Goal: Task Accomplishment & Management: Use online tool/utility

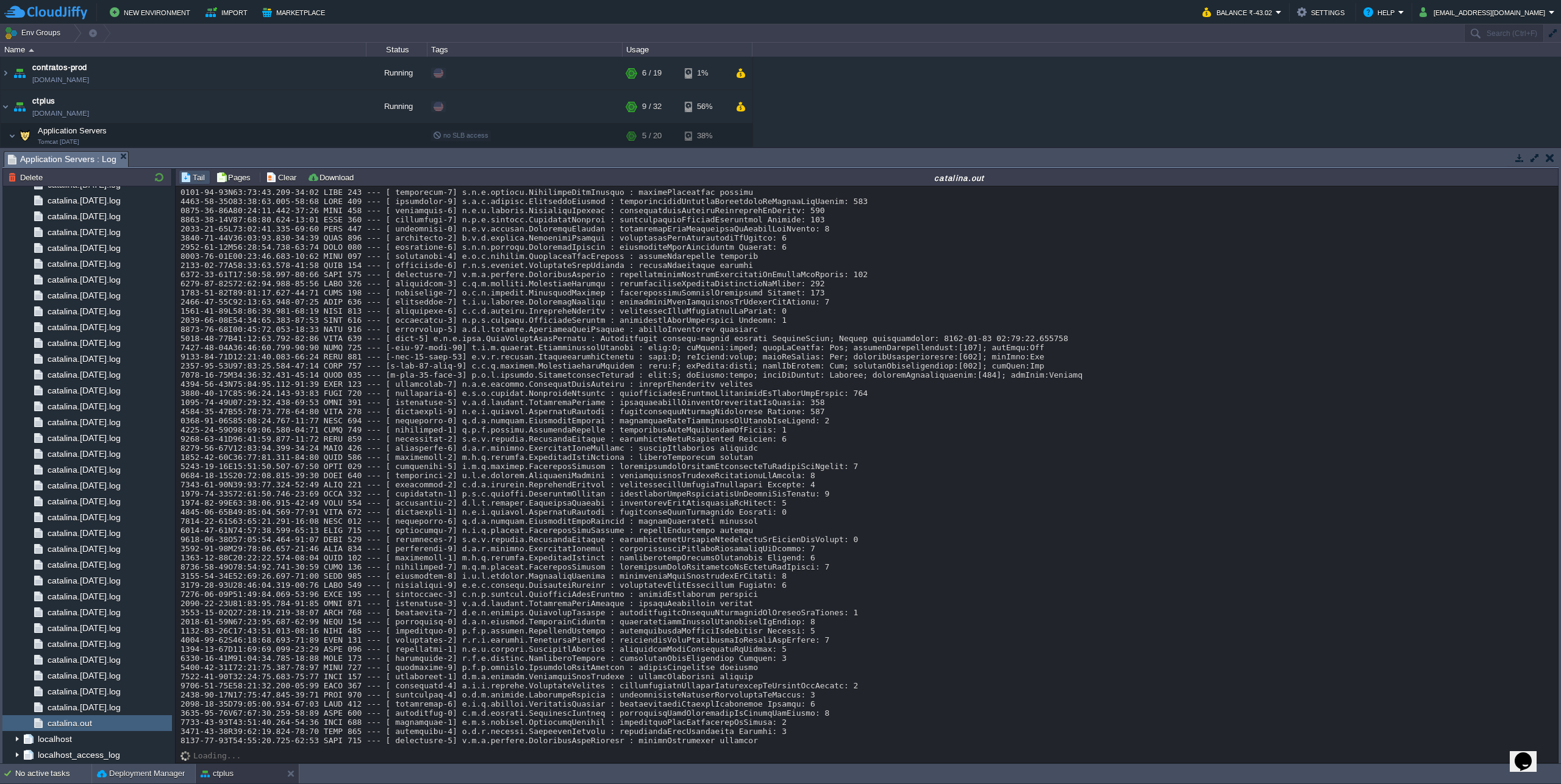
scroll to position [10950, 0]
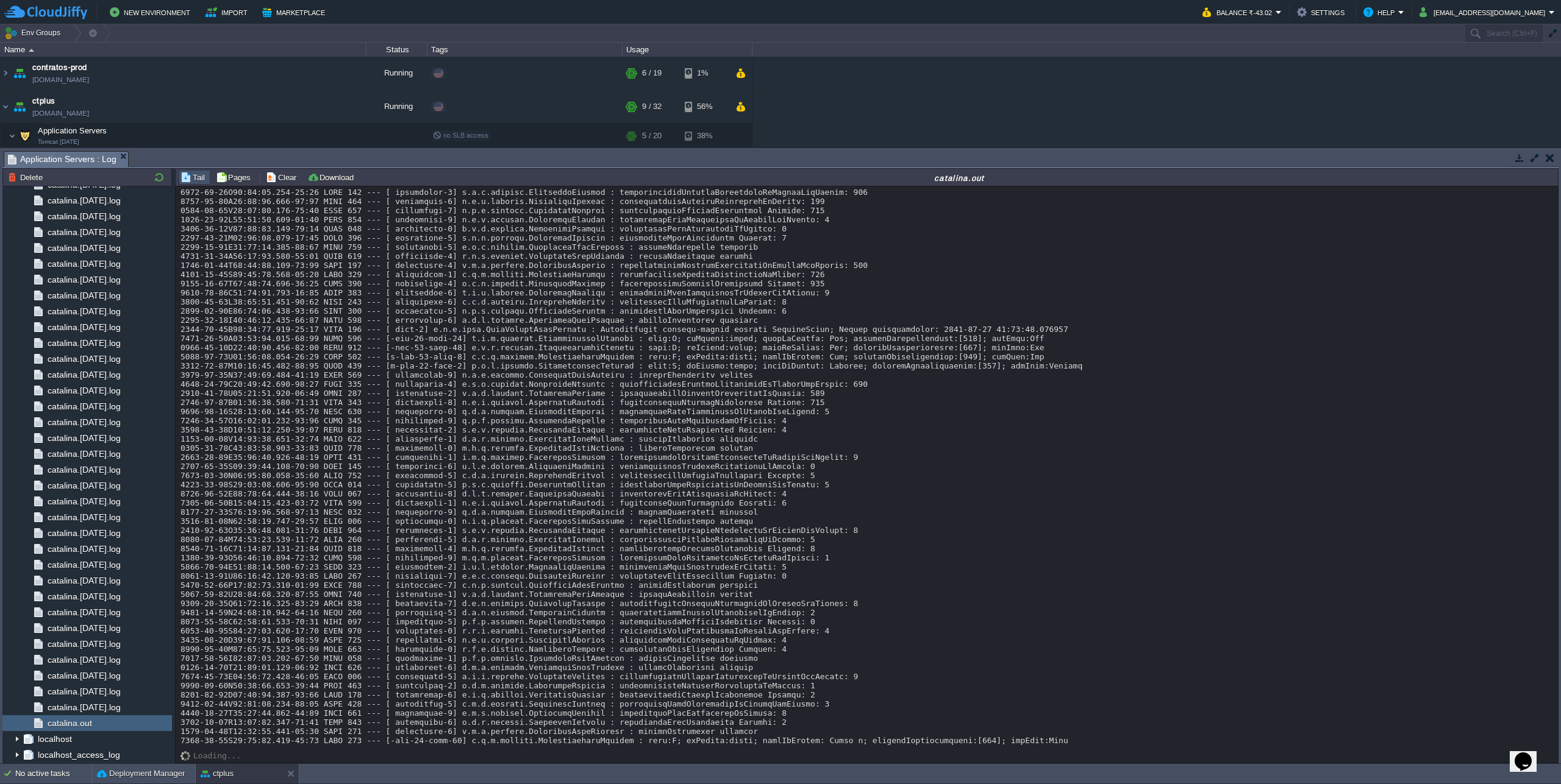
click at [126, 769] on button "Deployment Manager" at bounding box center [141, 773] width 88 height 12
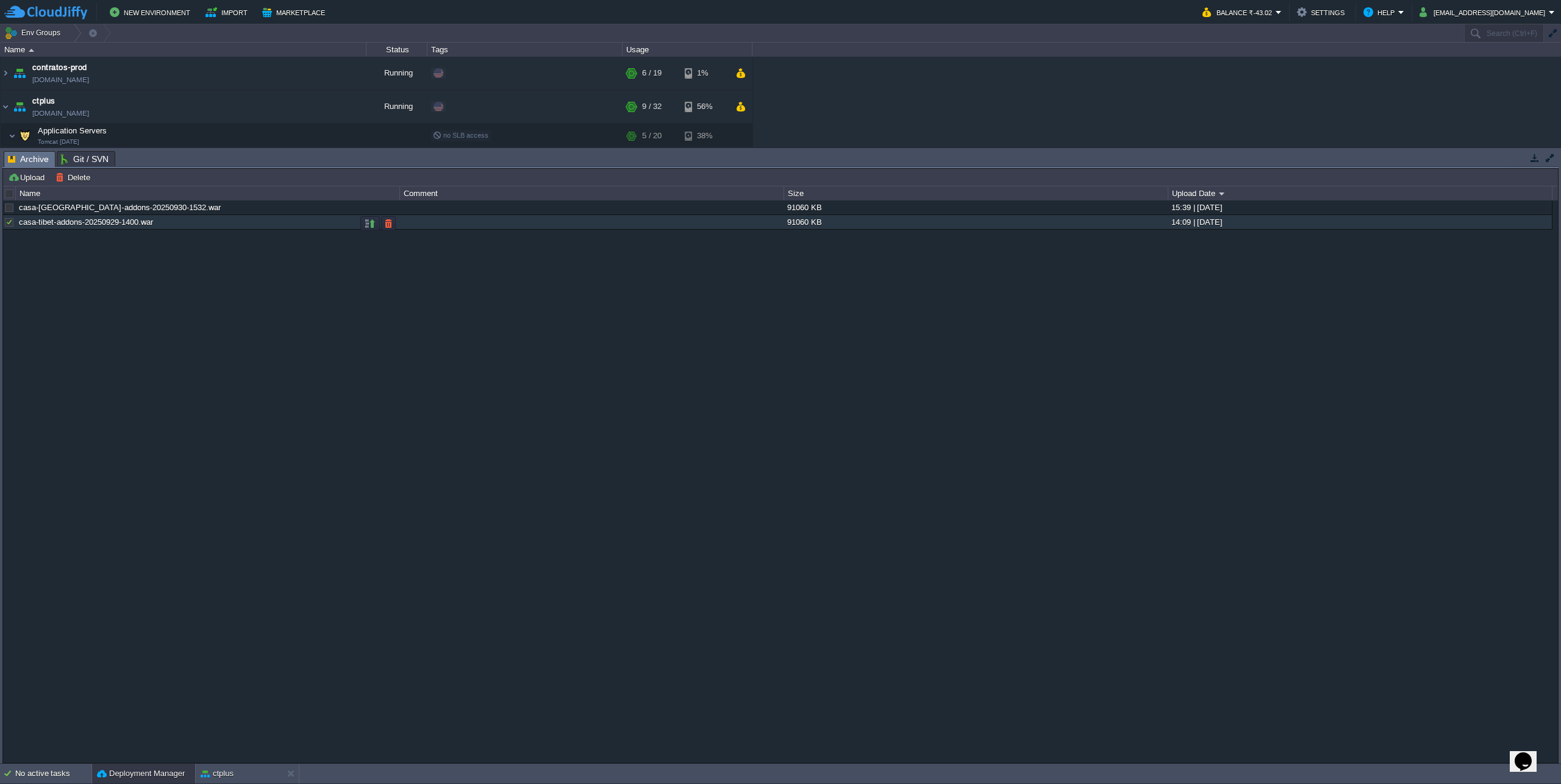
click at [12, 219] on div at bounding box center [9, 222] width 11 height 11
click at [385, 226] on button "button" at bounding box center [388, 223] width 11 height 11
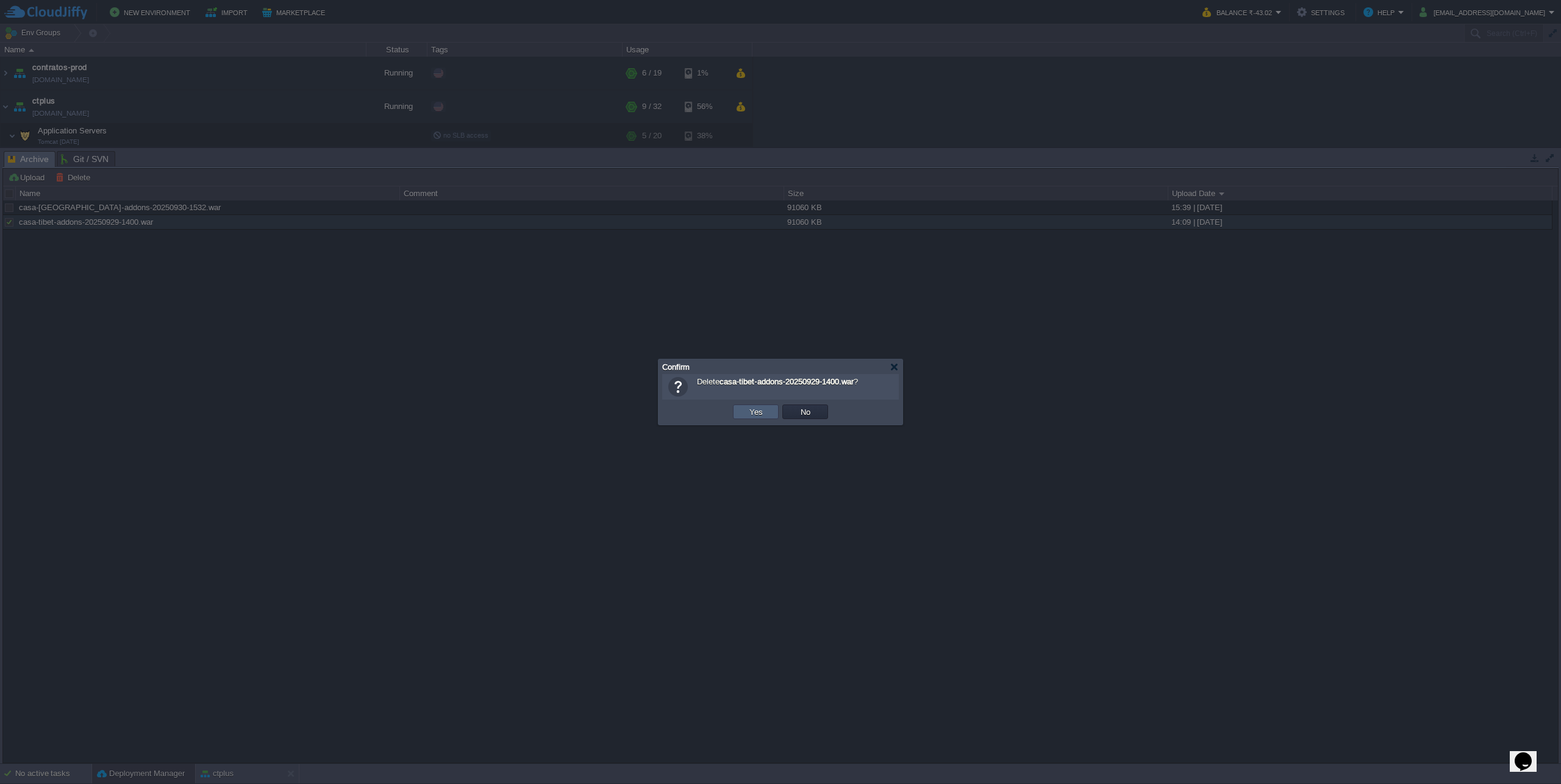
click at [754, 418] on td "Yes" at bounding box center [755, 412] width 46 height 15
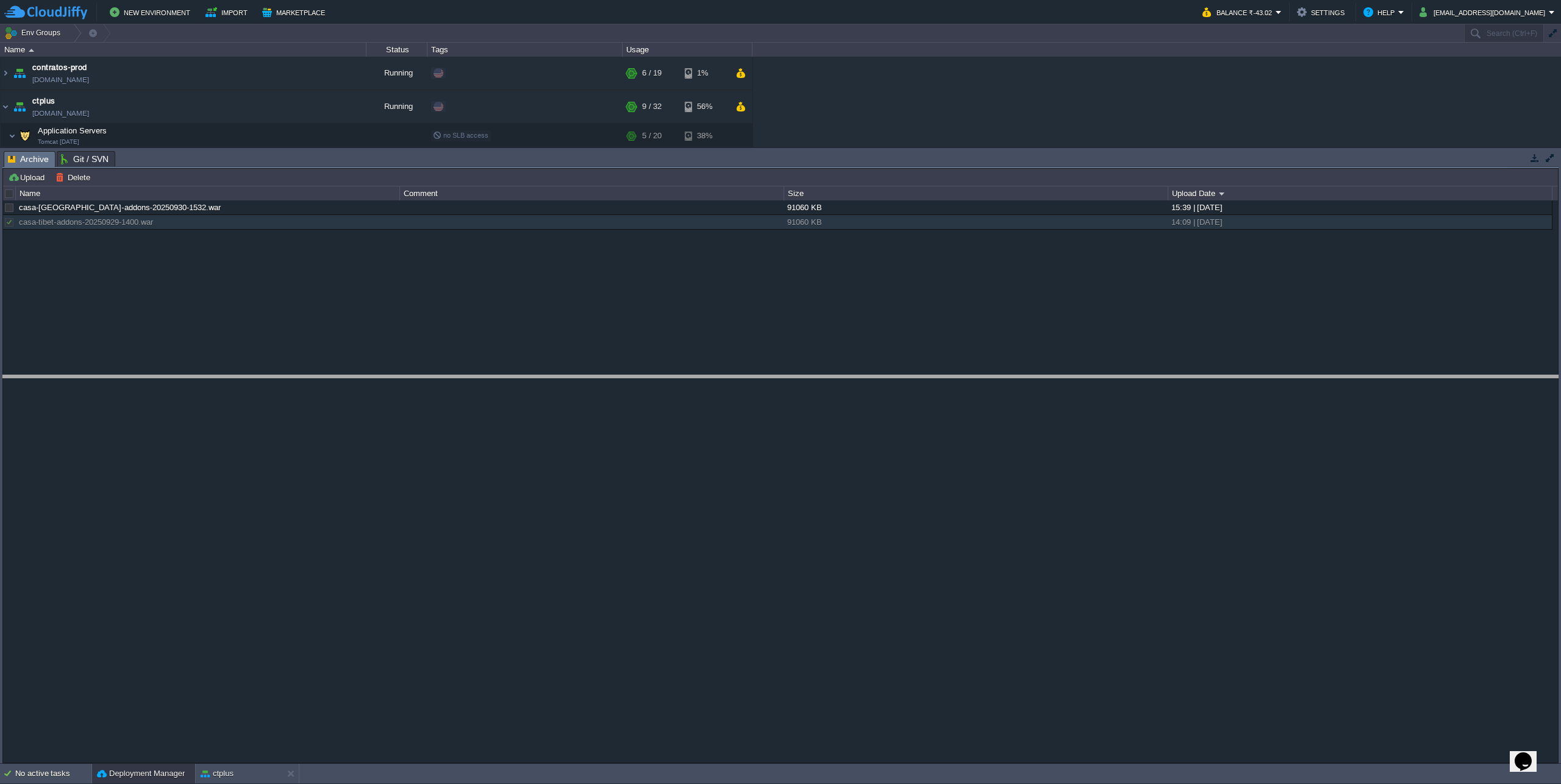
drag, startPoint x: 666, startPoint y: 164, endPoint x: 667, endPoint y: 390, distance: 226.0
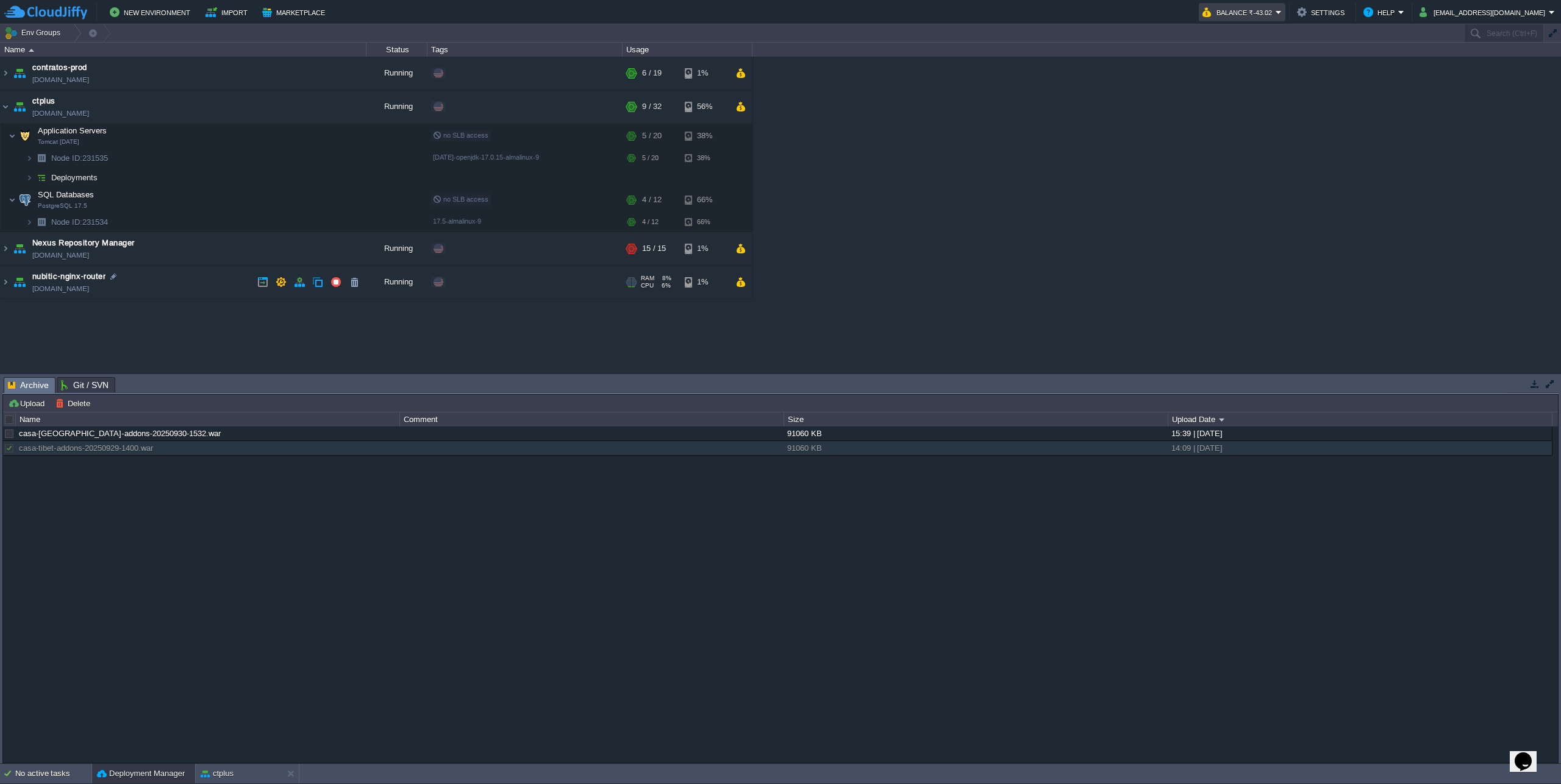
click at [1275, 12] on button "Balance ₹-43.02" at bounding box center [1238, 12] width 73 height 15
click at [1256, 90] on span "Refill Balance" at bounding box center [1250, 87] width 49 height 9
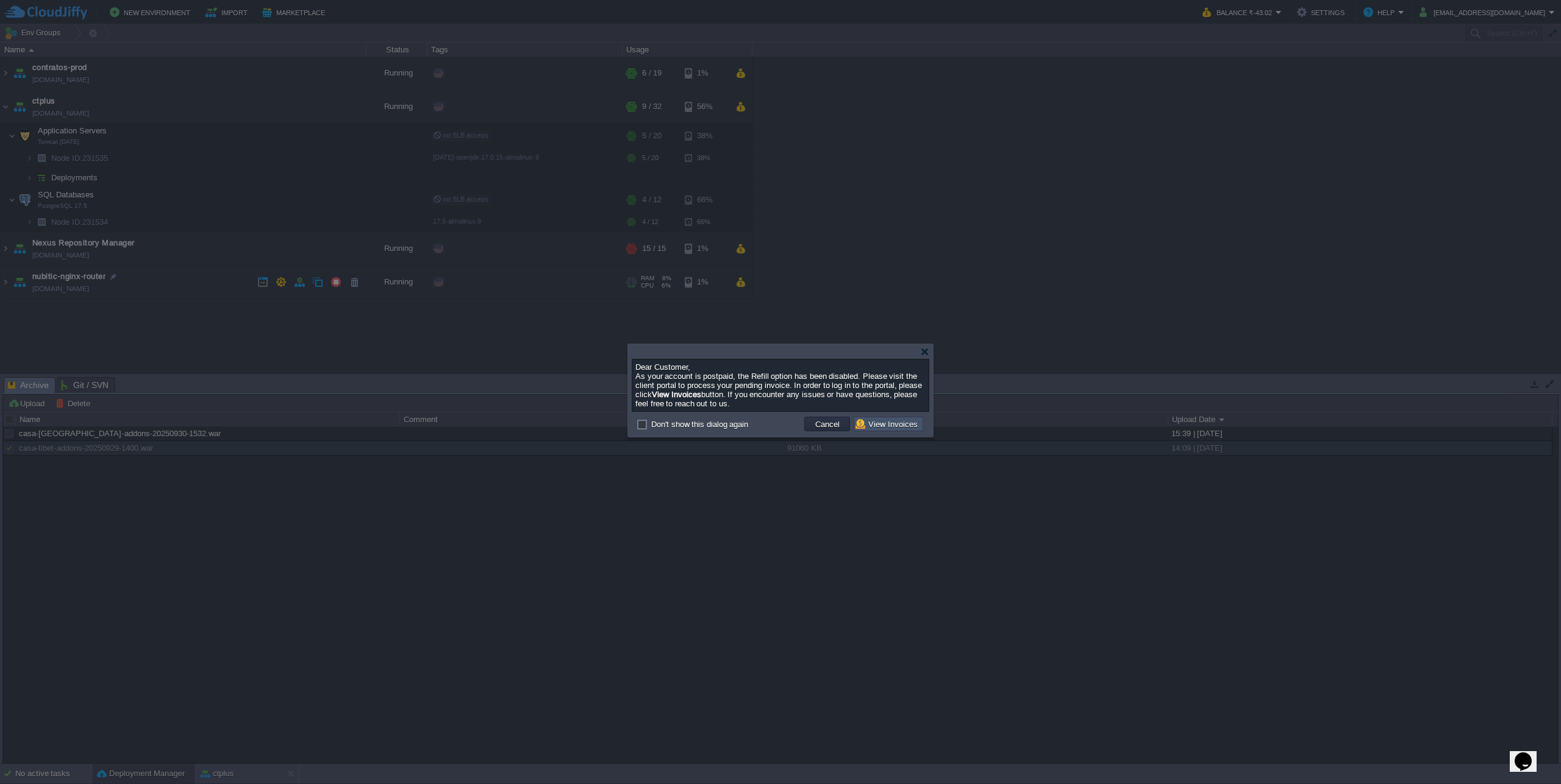
click at [891, 429] on button "View Invoices" at bounding box center [888, 424] width 66 height 11
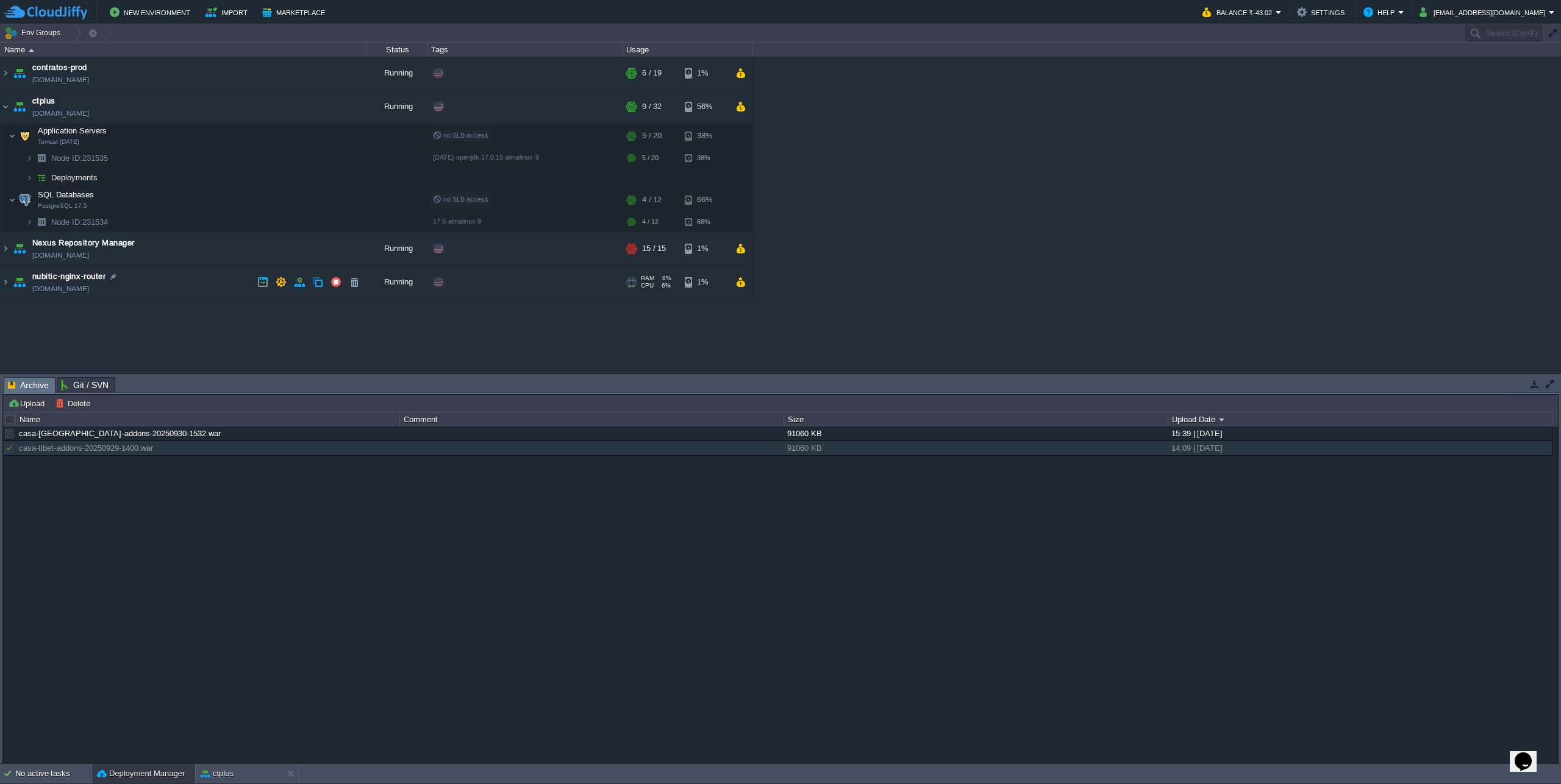
click at [851, 625] on div "casa-tibet-addons-20250930-1532.war 91060 KB 15:39 | 30 Sep 2025 casa-tibet-add…" at bounding box center [780, 594] width 1554 height 336
click at [49, 771] on div "No active tasks" at bounding box center [53, 774] width 76 height 20
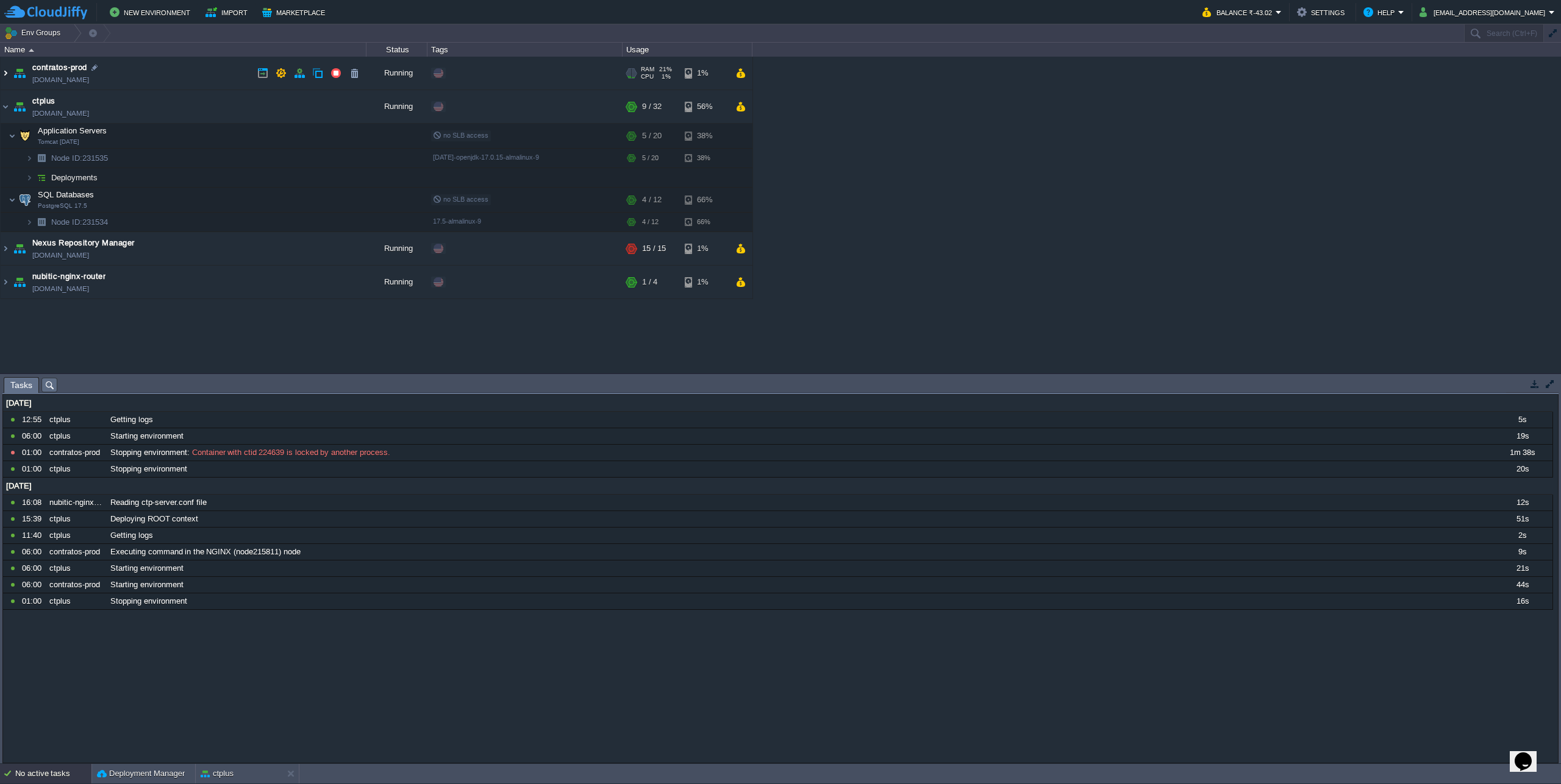
click at [3, 75] on img at bounding box center [5, 73] width 10 height 33
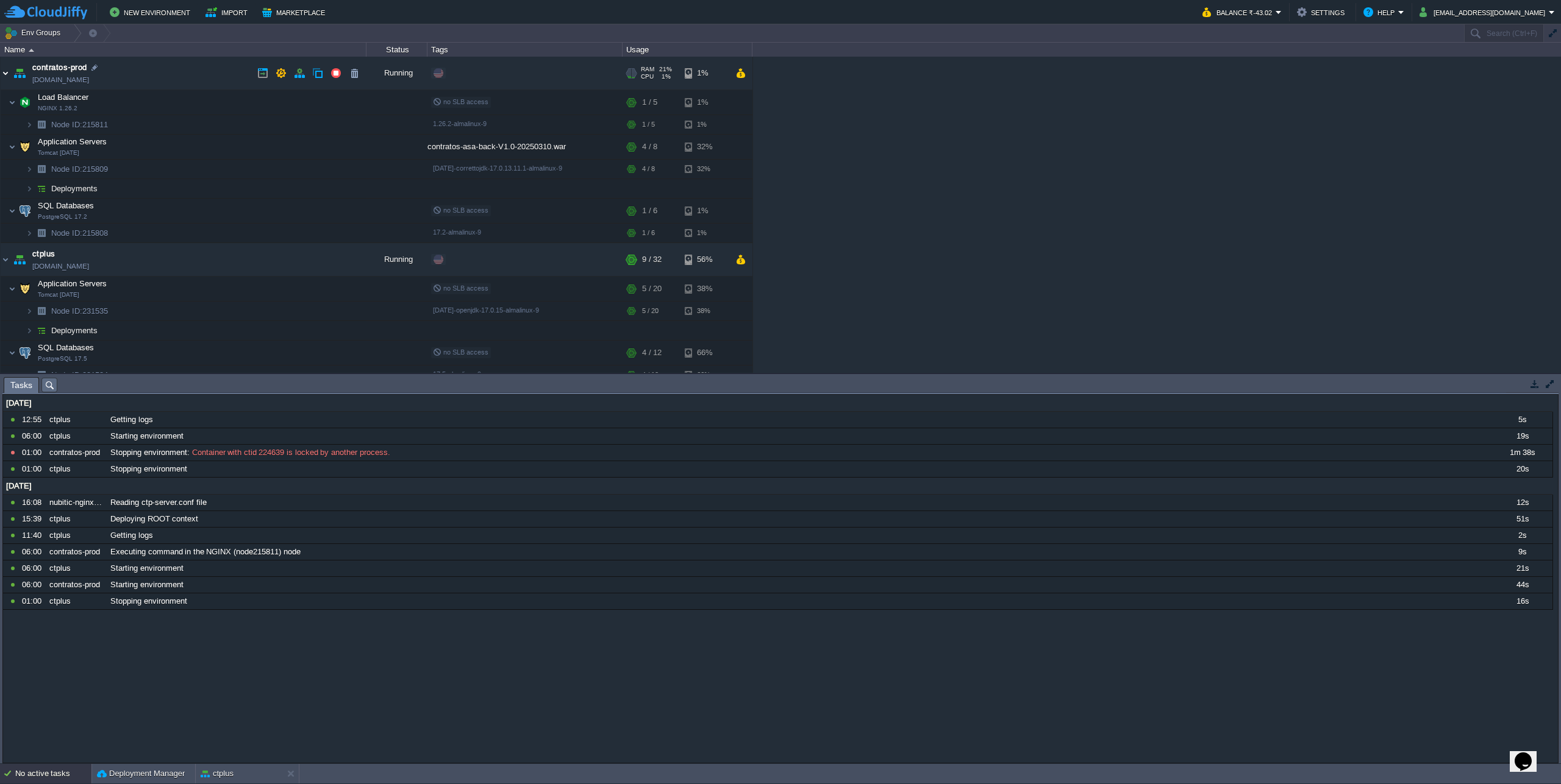
click at [3, 75] on img at bounding box center [5, 73] width 10 height 33
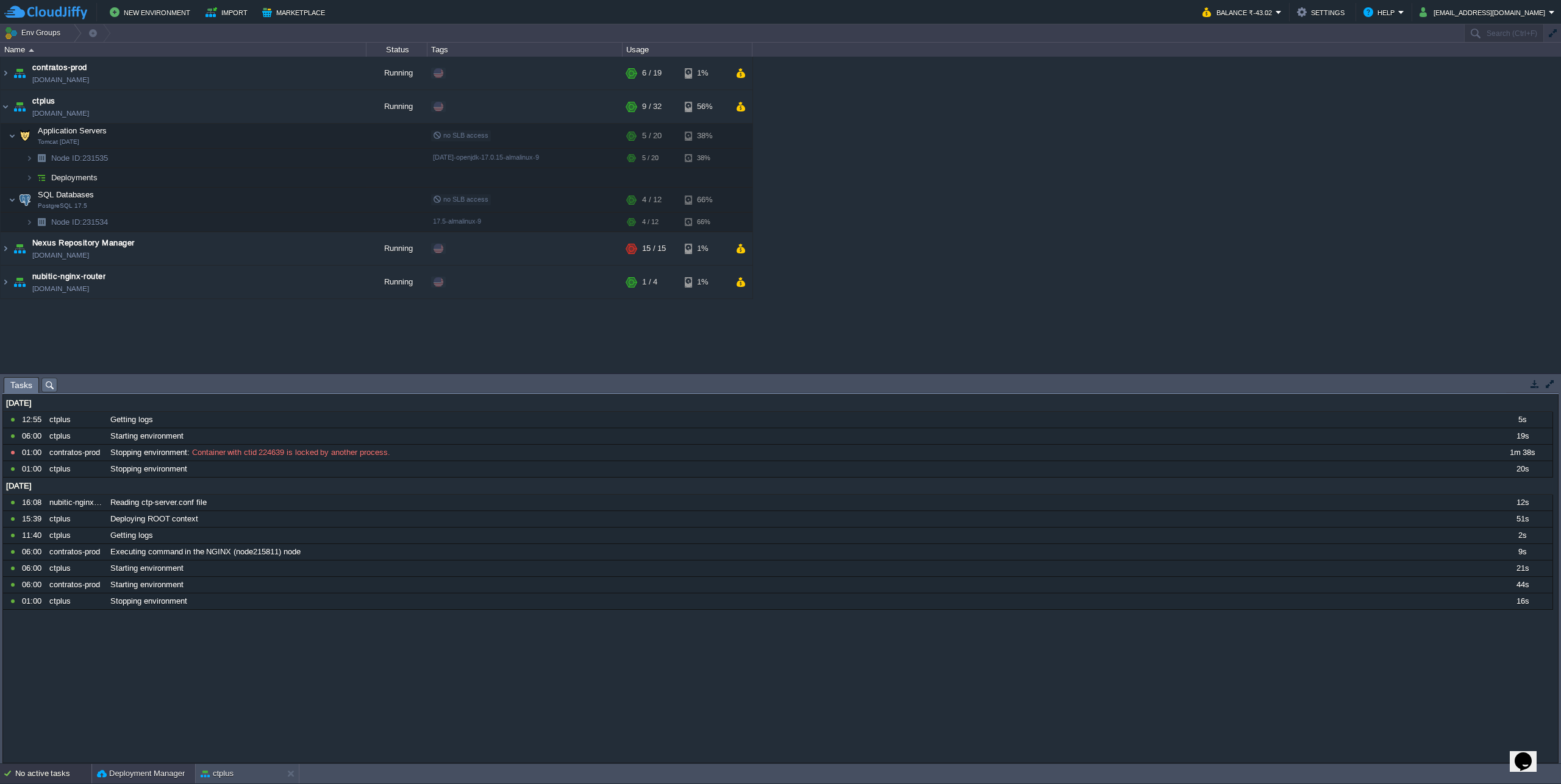
click at [140, 770] on button "Deployment Manager" at bounding box center [141, 773] width 88 height 12
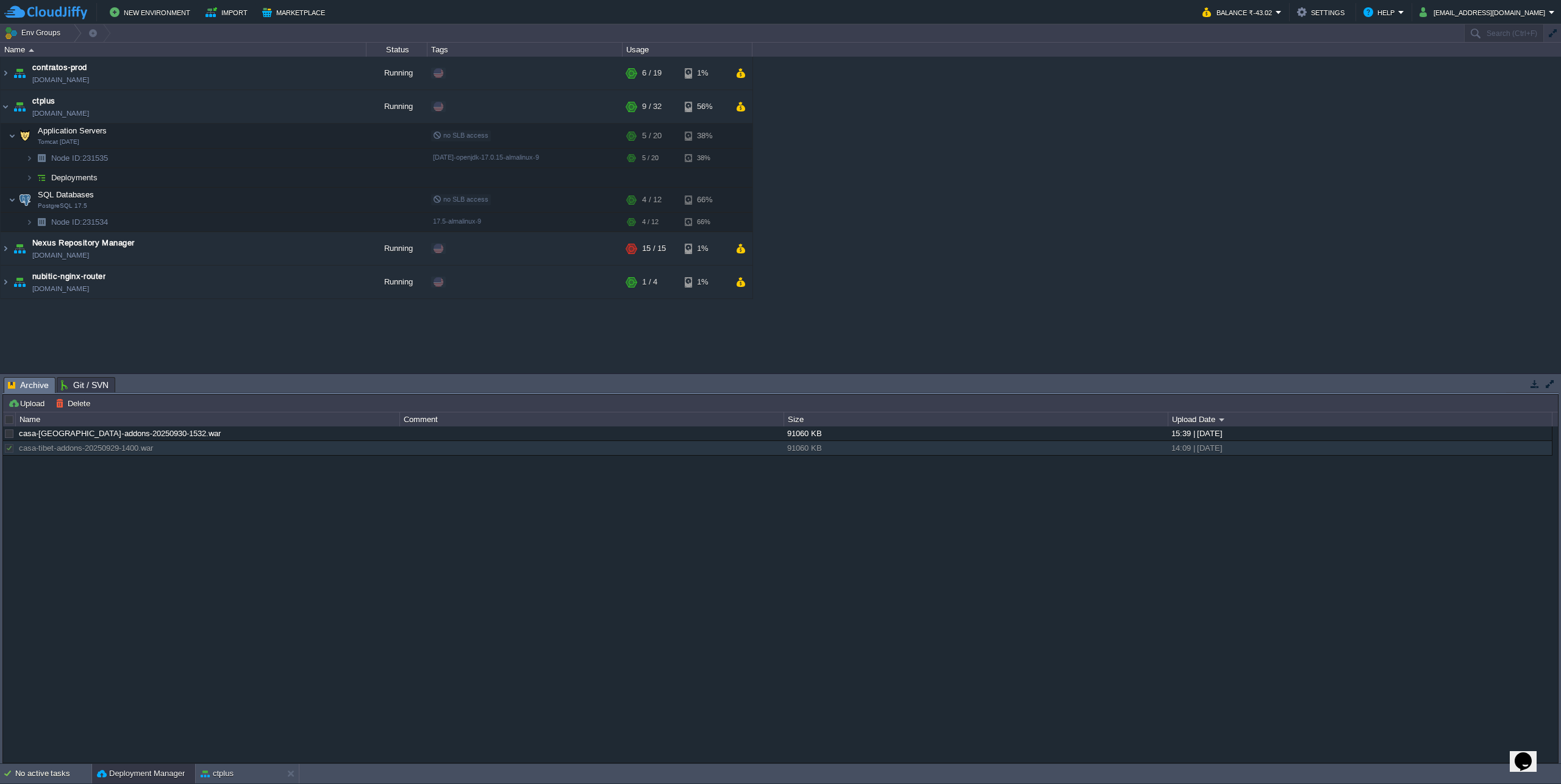
click at [354, 524] on div "casa-tibet-addons-20250930-1532.war 91060 KB 15:39 | 30 Sep 2025 casa-tibet-add…" at bounding box center [780, 594] width 1554 height 336
click at [20, 406] on button "Upload" at bounding box center [28, 403] width 40 height 11
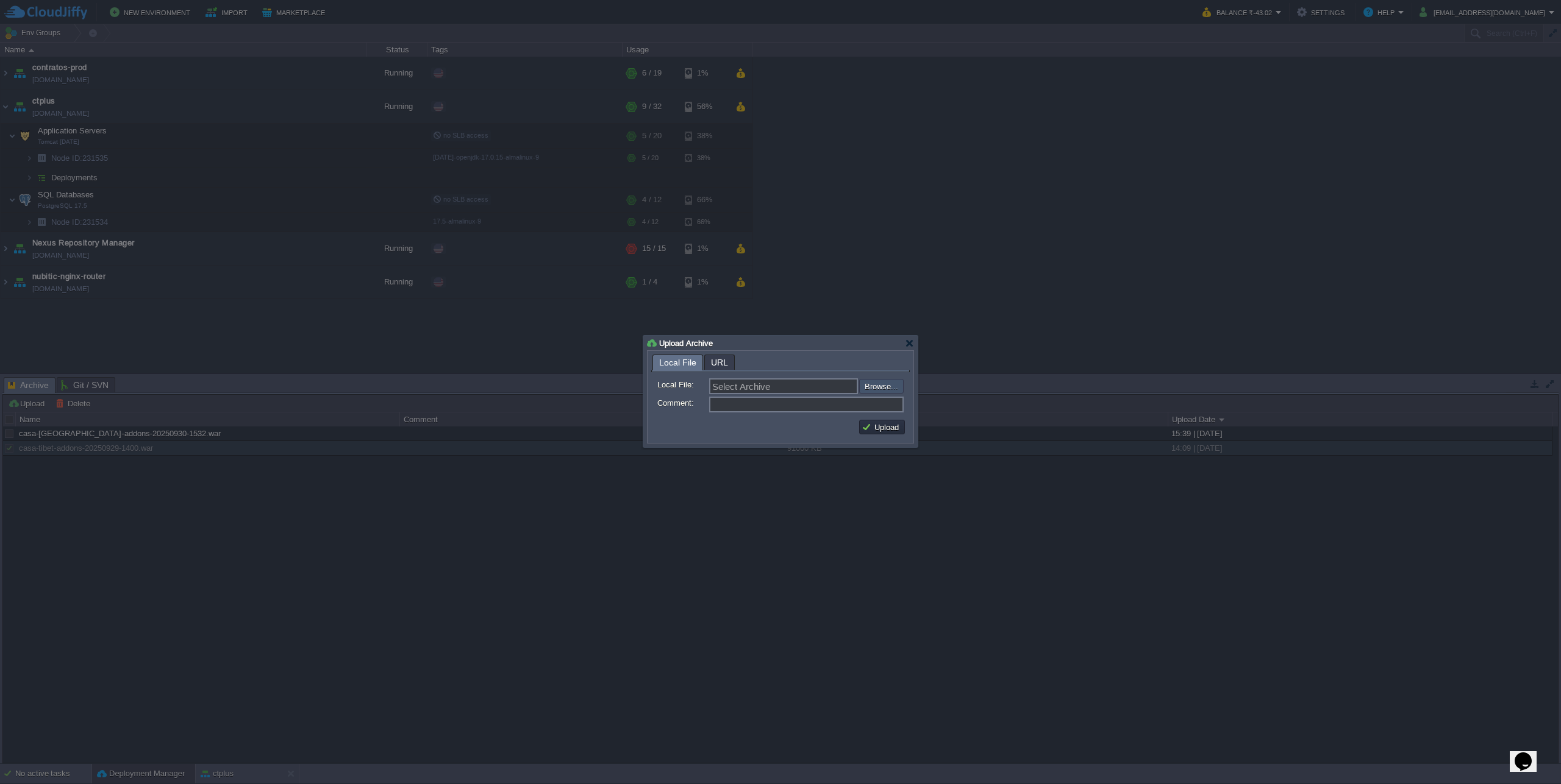
click at [874, 389] on input "file" at bounding box center [826, 386] width 154 height 15
type input "C:\fakepath\casa-tibet-addons-20251001-1654.war"
type input "casa-tibet-addons-20251001-1654.war"
click at [886, 431] on button "Upload" at bounding box center [882, 427] width 41 height 11
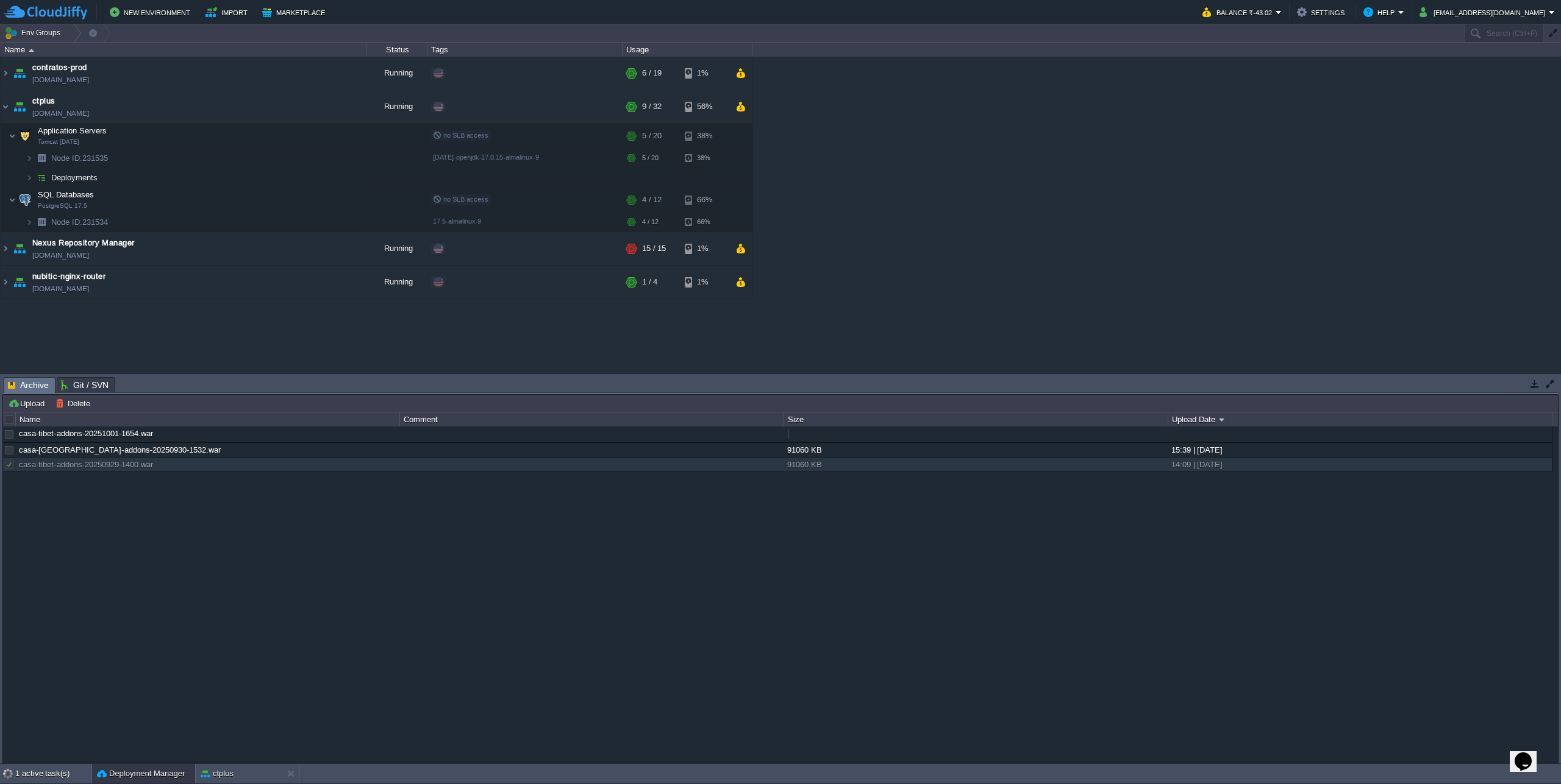
click at [178, 658] on div "casa-tibet-addons-20251001-1654.war casa-tibet-addons-20250930-1532.war 91060 K…" at bounding box center [780, 594] width 1554 height 336
click at [41, 779] on div "1 active task(s)" at bounding box center [53, 774] width 76 height 20
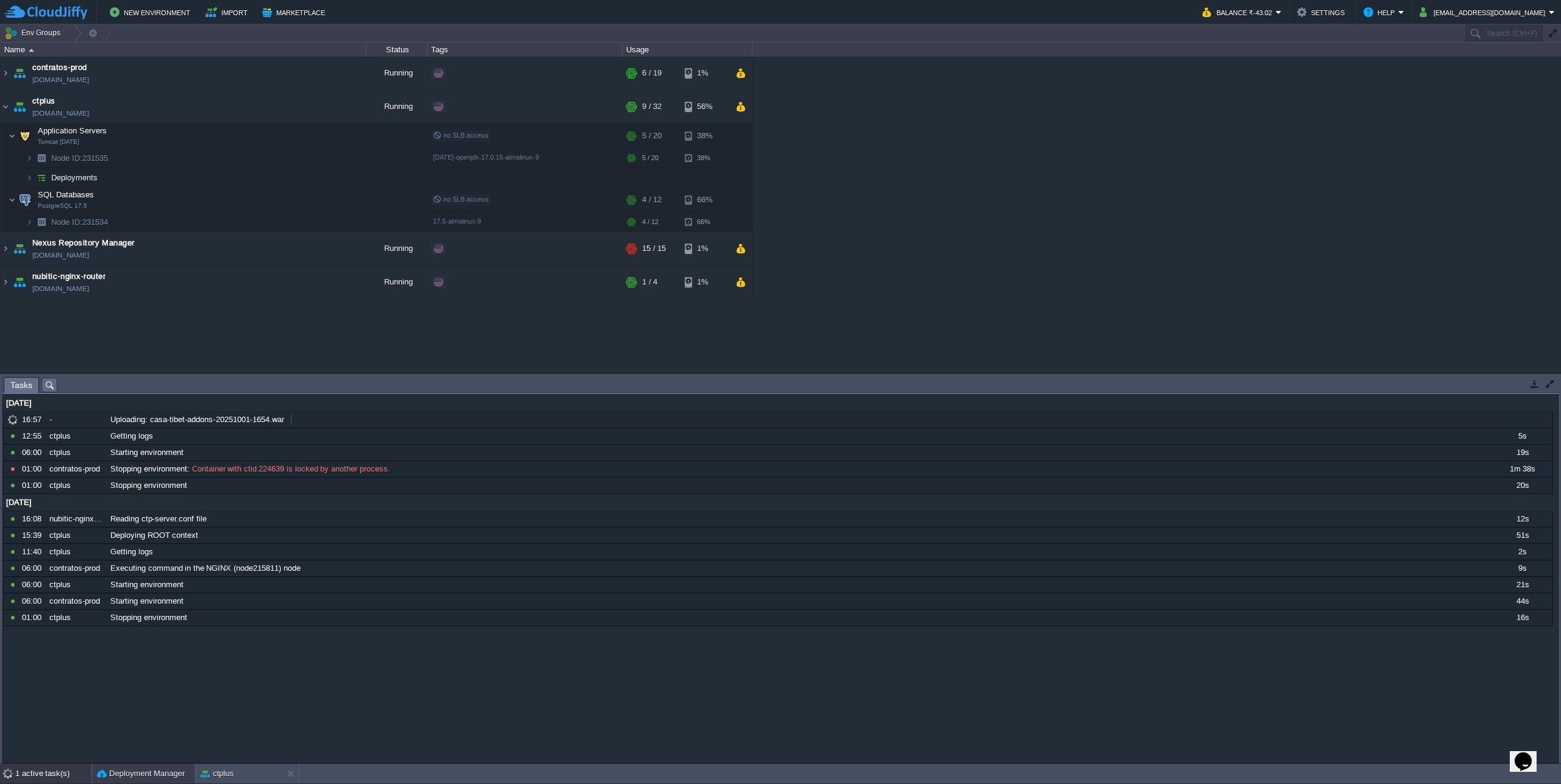
click at [137, 771] on button "Deployment Manager" at bounding box center [141, 773] width 88 height 12
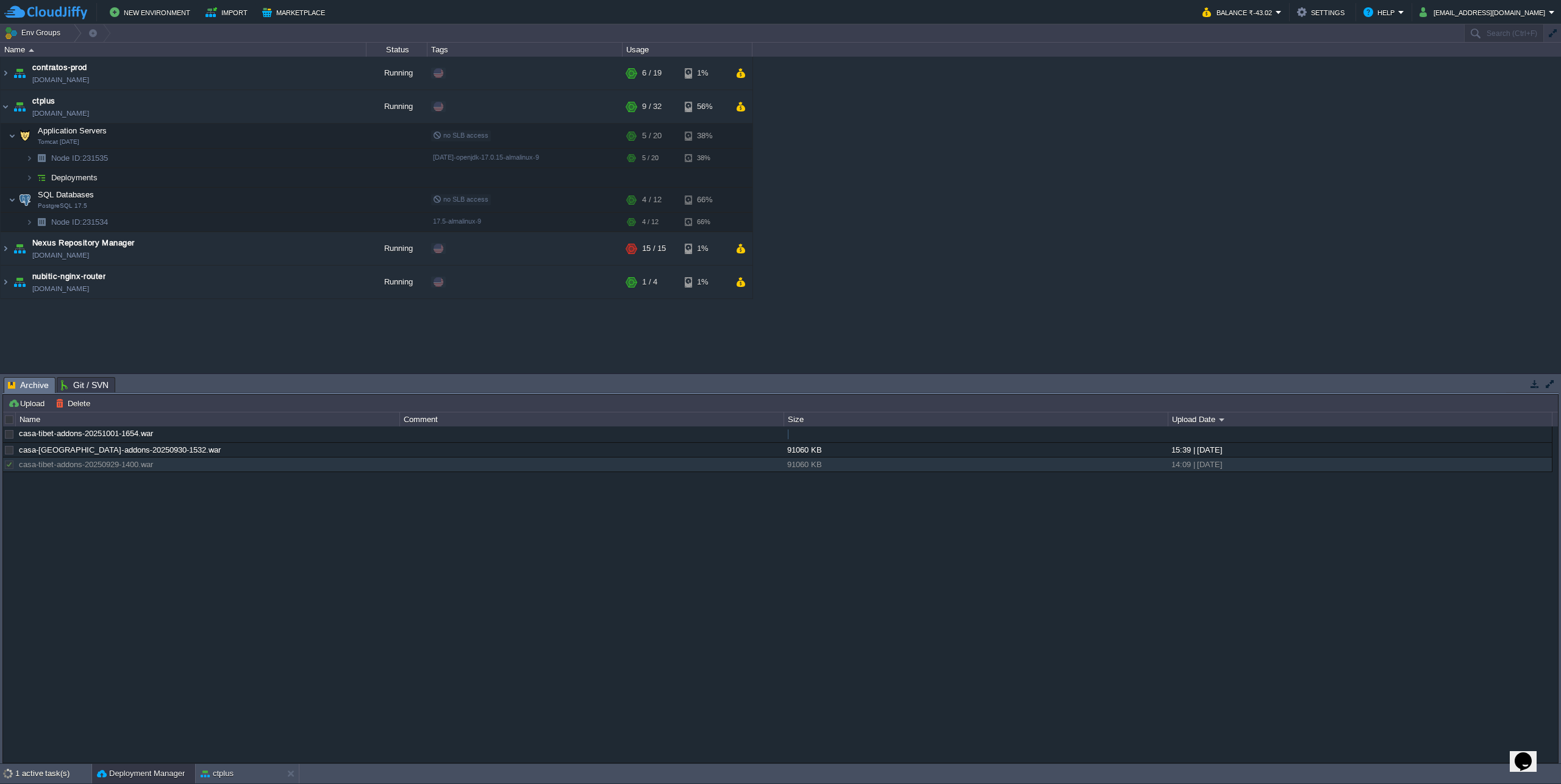
click at [264, 660] on div "casa-tibet-addons-20251001-1654.war casa-tibet-addons-20250930-1532.war 91060 K…" at bounding box center [780, 594] width 1554 height 336
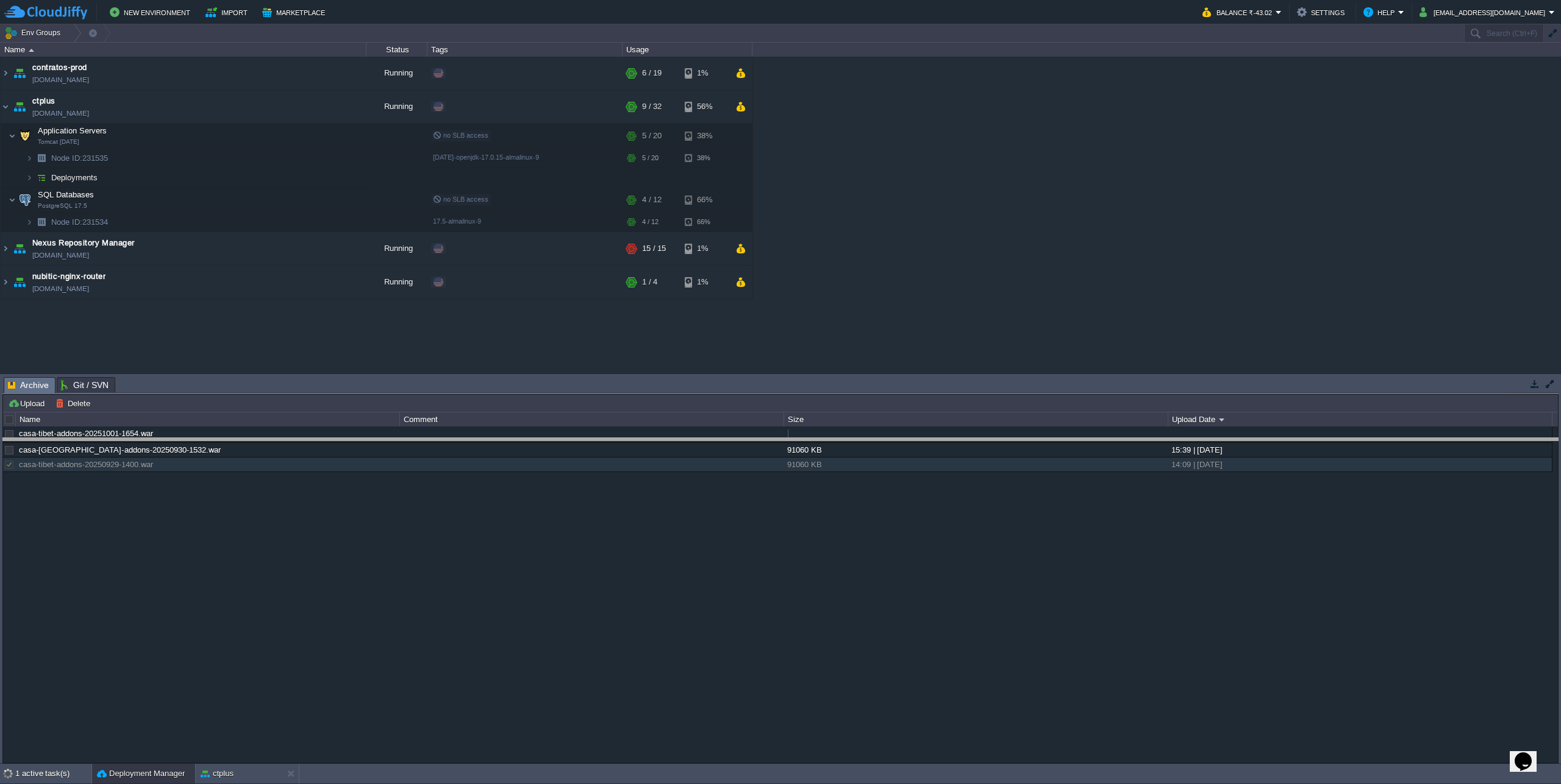
drag, startPoint x: 1030, startPoint y: 379, endPoint x: 1038, endPoint y: 440, distance: 61.5
click at [1038, 440] on body "New Environment Import Marketplace Bonus ₹0.00 Upgrade Account Balance ₹-43.02 …" at bounding box center [780, 392] width 1561 height 784
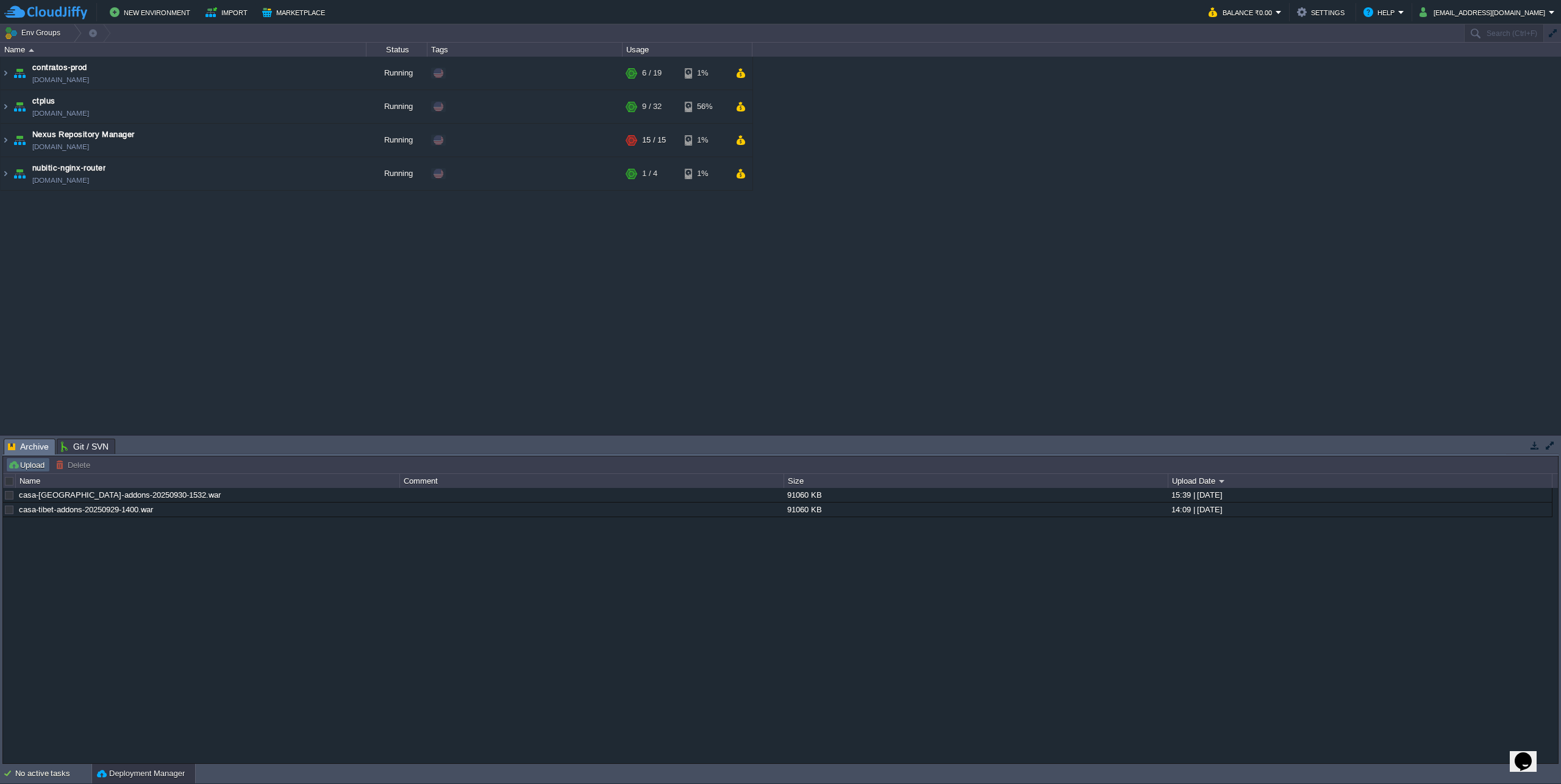
click at [30, 470] on button "Upload" at bounding box center [28, 465] width 40 height 11
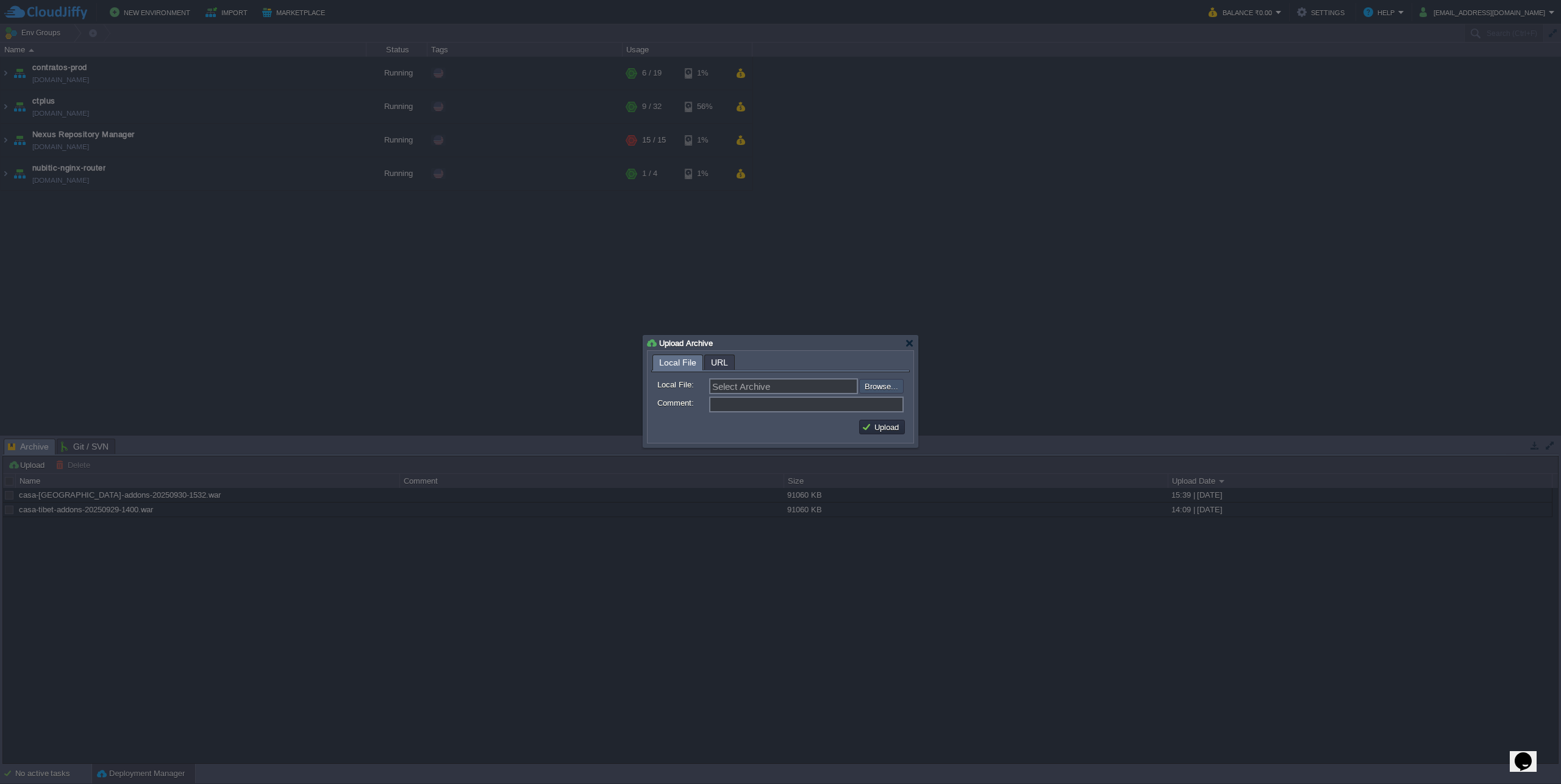
click at [888, 392] on input "file" at bounding box center [826, 386] width 154 height 15
type input "C:\fakepath\casa-tibet-addons-20251001-1654.war"
type input "casa-tibet-addons-20251001-1654.war"
click at [880, 427] on button "Upload" at bounding box center [882, 427] width 41 height 11
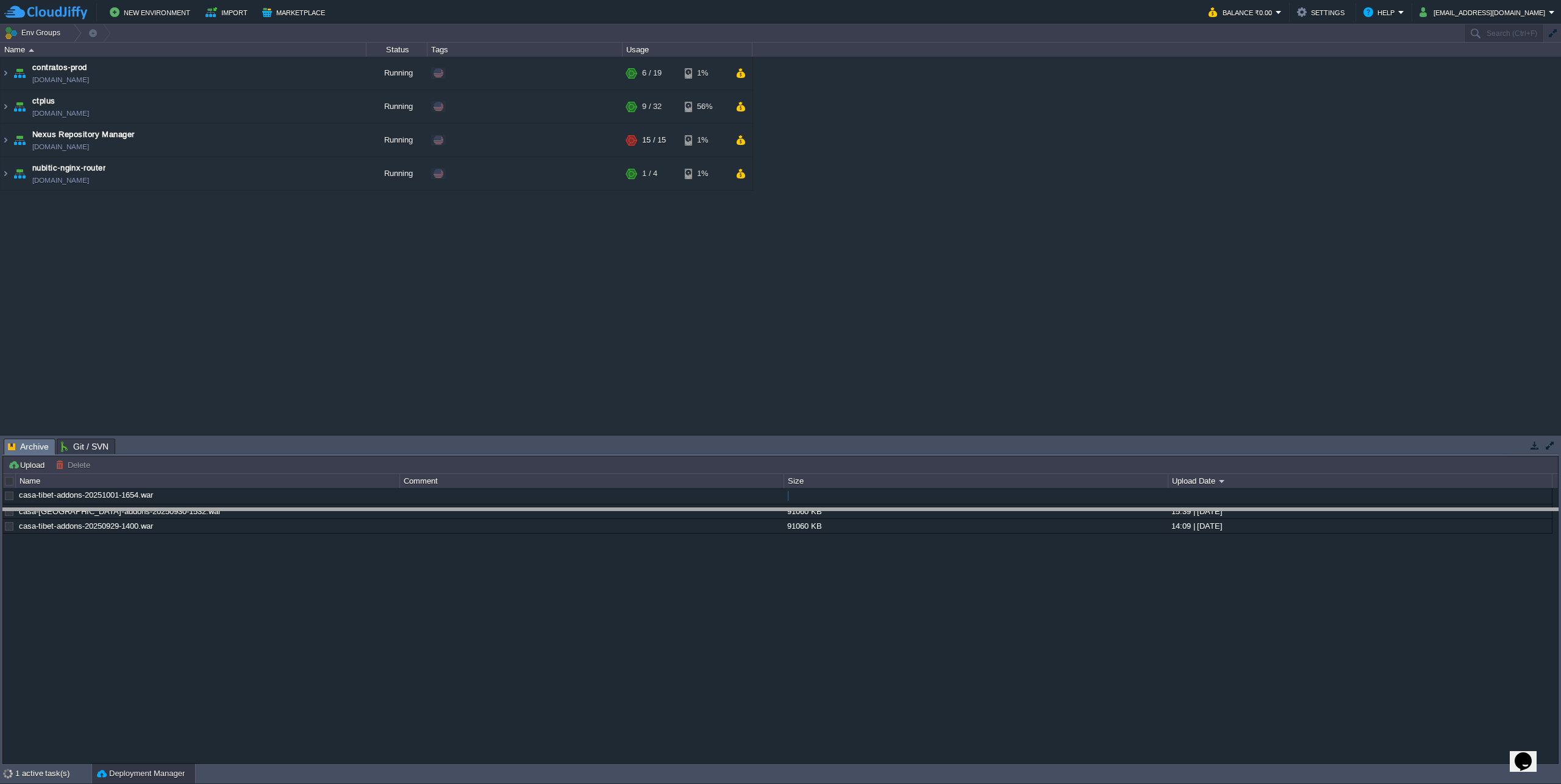
click at [856, 511] on body "New Environment Import Marketplace Bonus ₹0.00 Upgrade Account Balance ₹0.00 Se…" at bounding box center [780, 392] width 1561 height 784
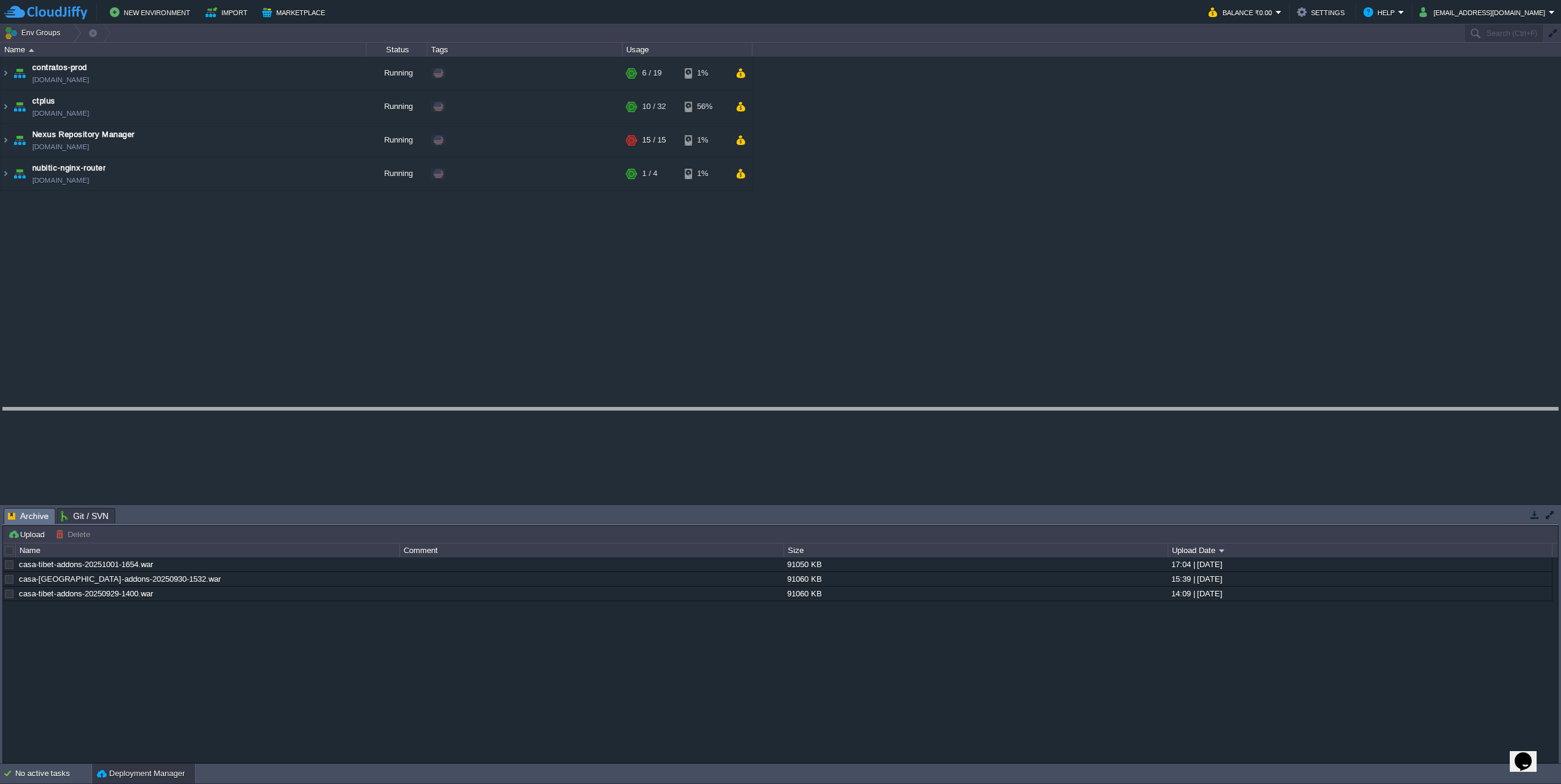
drag, startPoint x: 720, startPoint y: 519, endPoint x: 740, endPoint y: 429, distance: 92.2
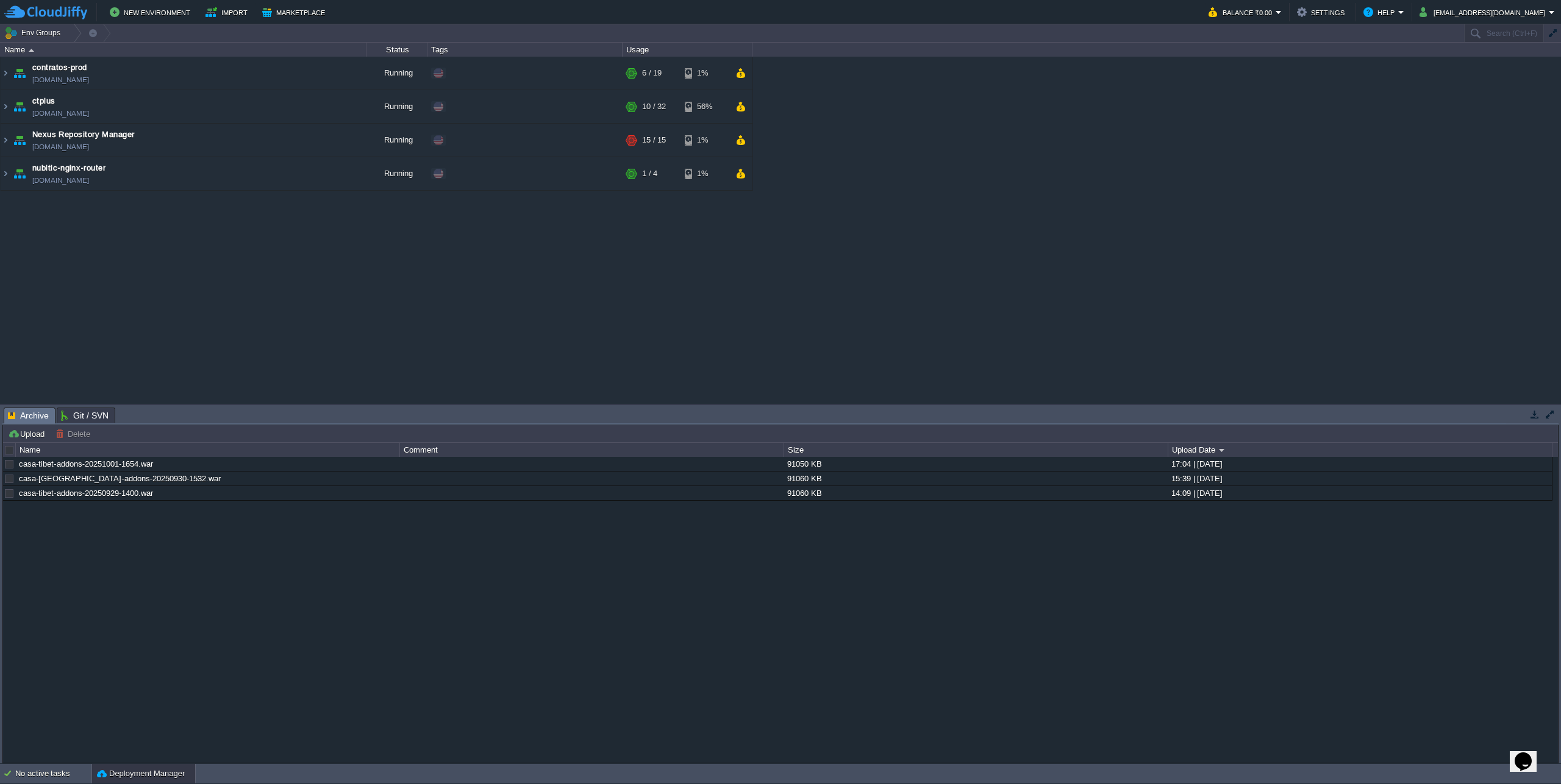
click at [593, 633] on div "casa-tibet-addons-20251001-1654.war 91050 KB 17:04 | [DATE] casa-[GEOGRAPHIC_DA…" at bounding box center [780, 610] width 1554 height 305
click at [3, 110] on img at bounding box center [5, 107] width 10 height 33
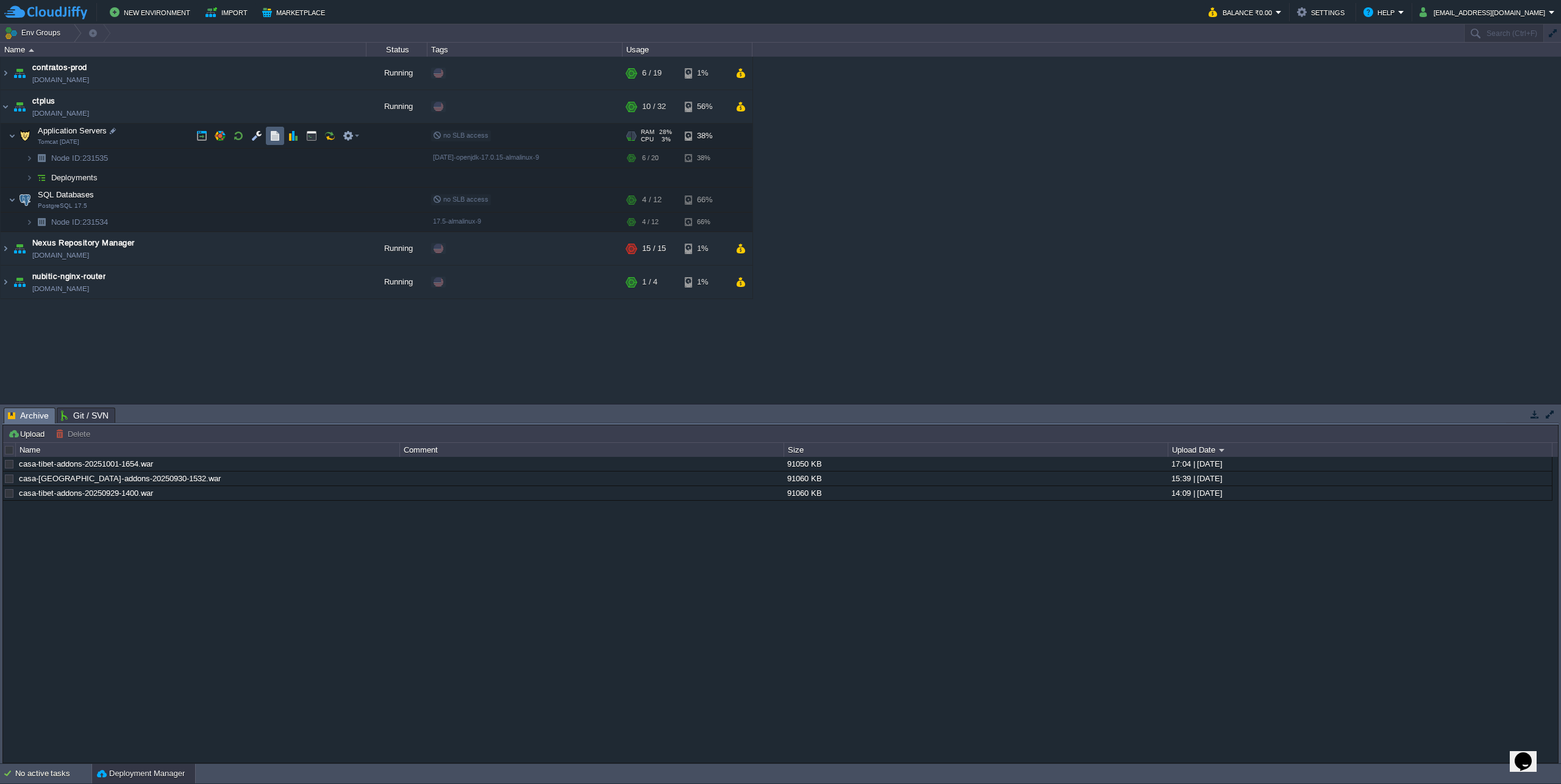
click at [270, 137] on button "button" at bounding box center [275, 135] width 11 height 11
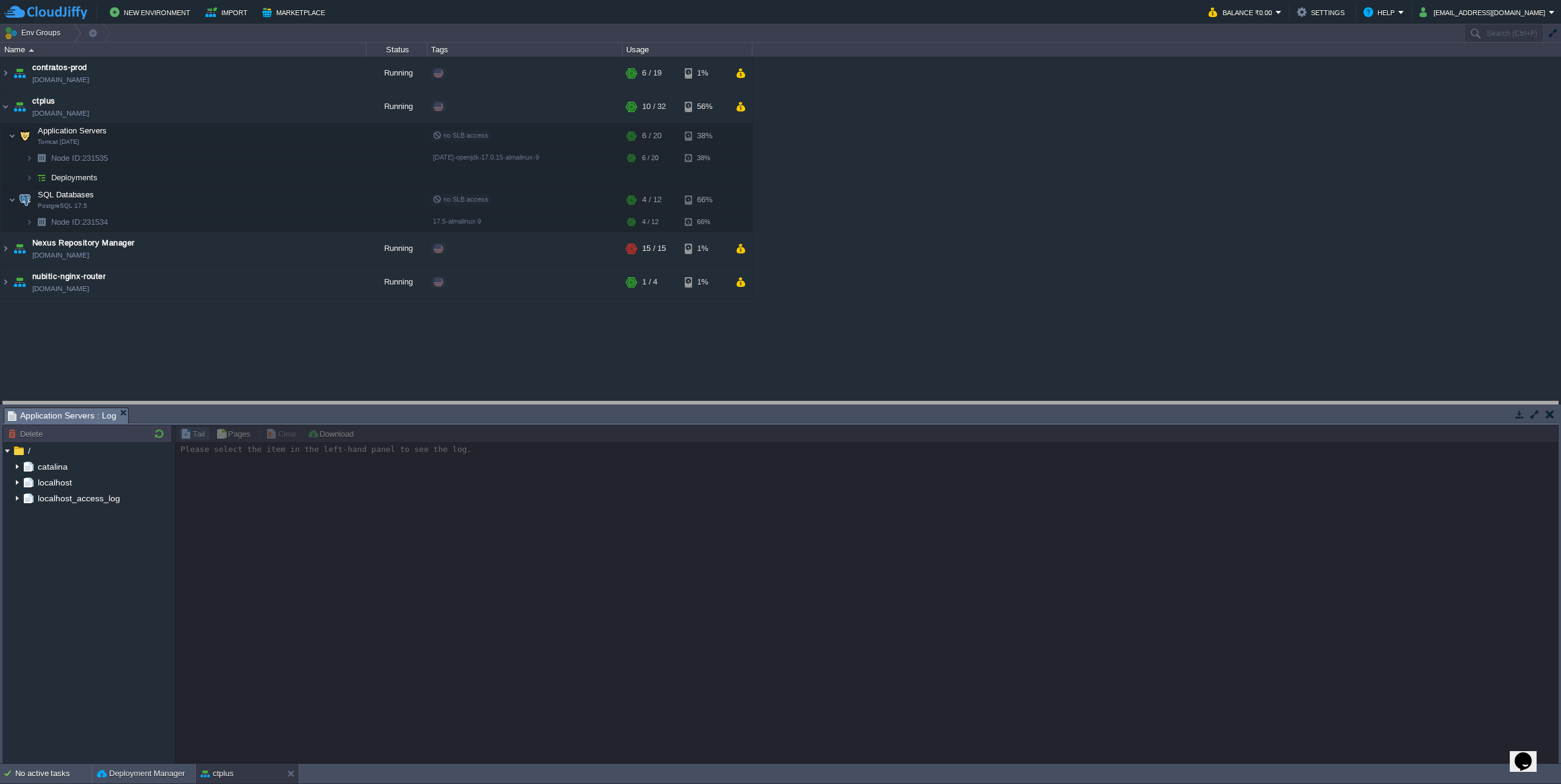
drag, startPoint x: 350, startPoint y: 414, endPoint x: 358, endPoint y: 322, distance: 92.3
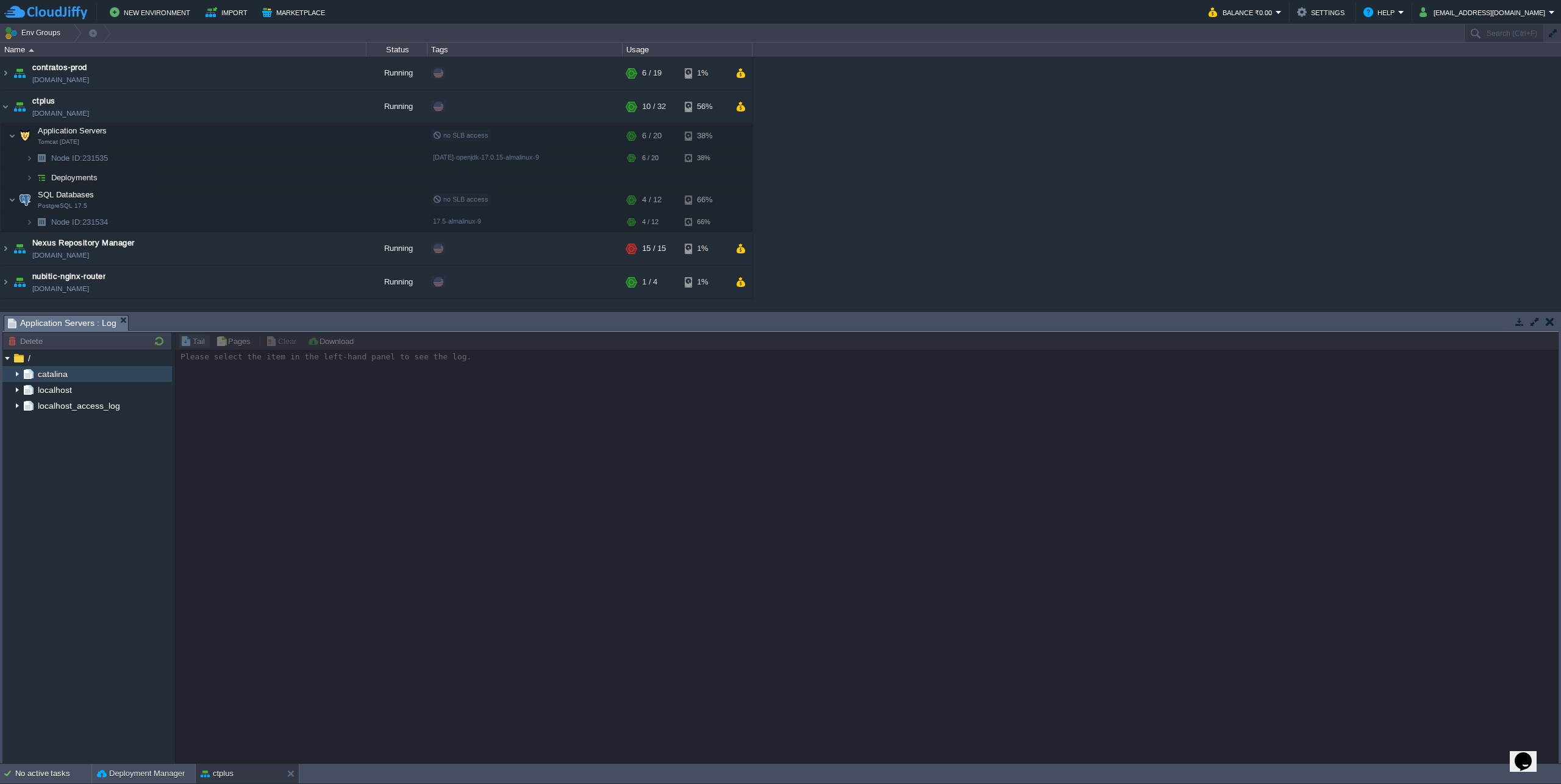
click at [17, 374] on img at bounding box center [17, 374] width 10 height 16
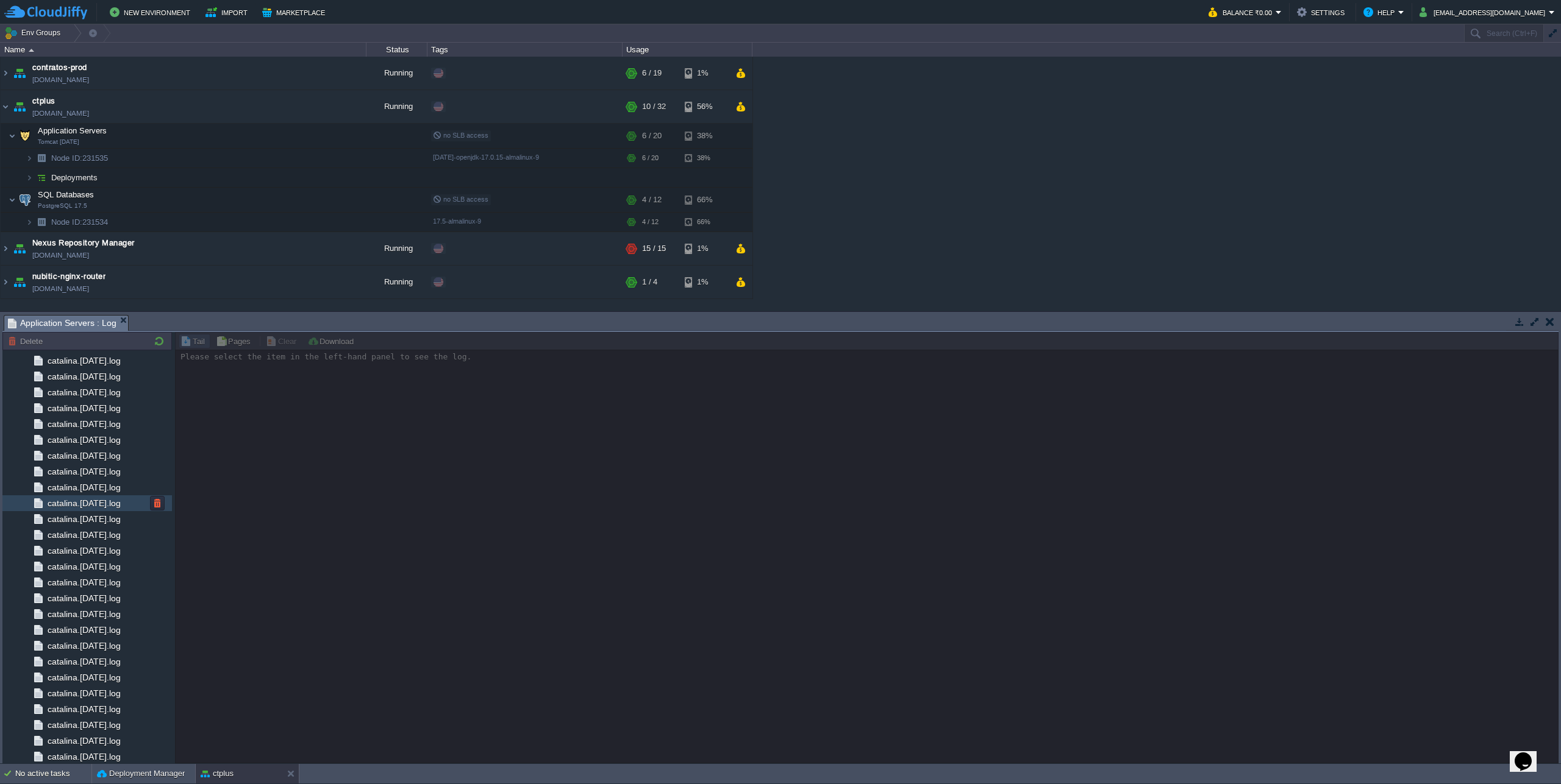
scroll to position [1108, 0]
click at [44, 727] on img at bounding box center [38, 723] width 13 height 16
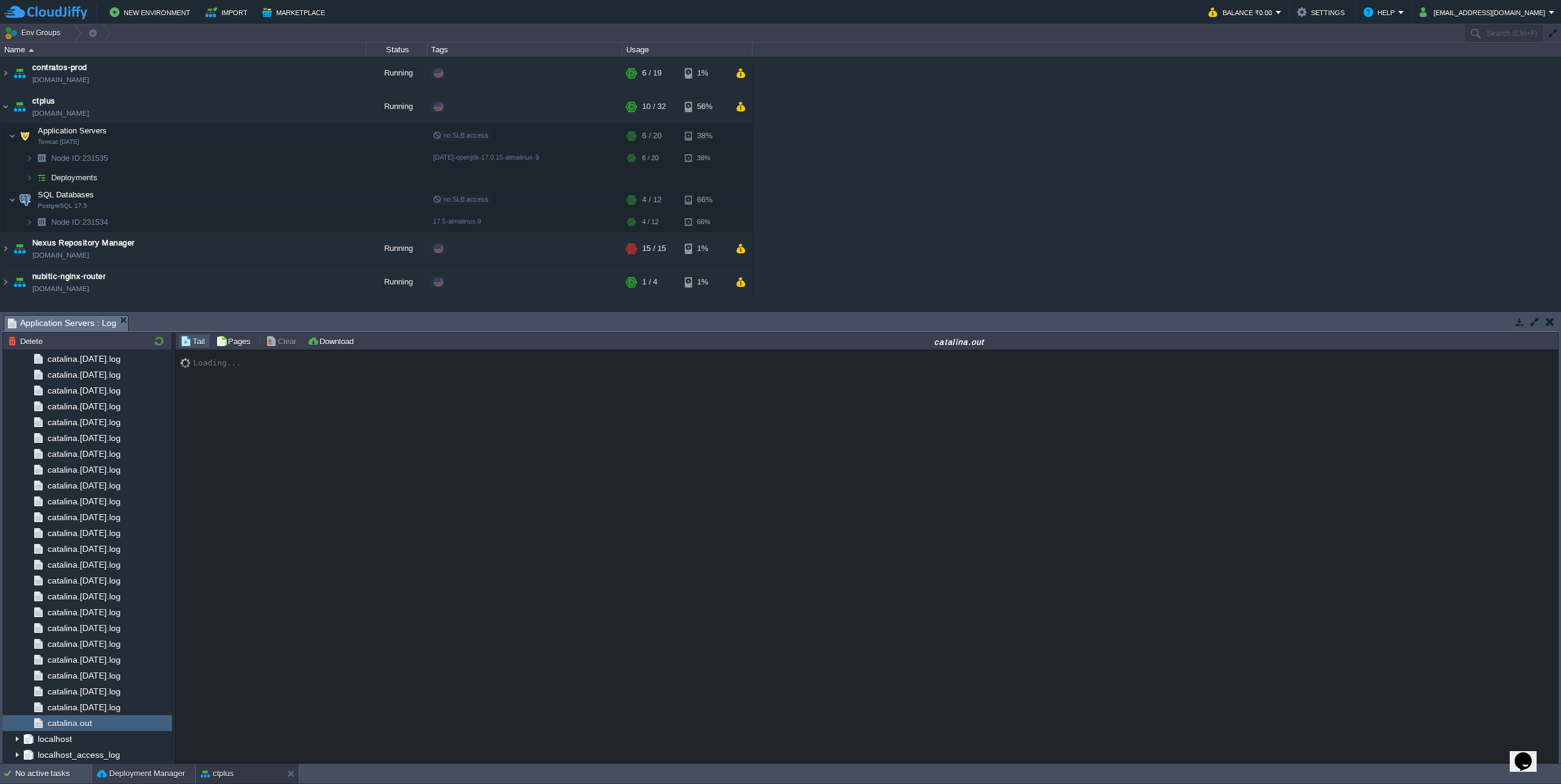
click at [125, 773] on button "Deployment Manager" at bounding box center [141, 773] width 88 height 12
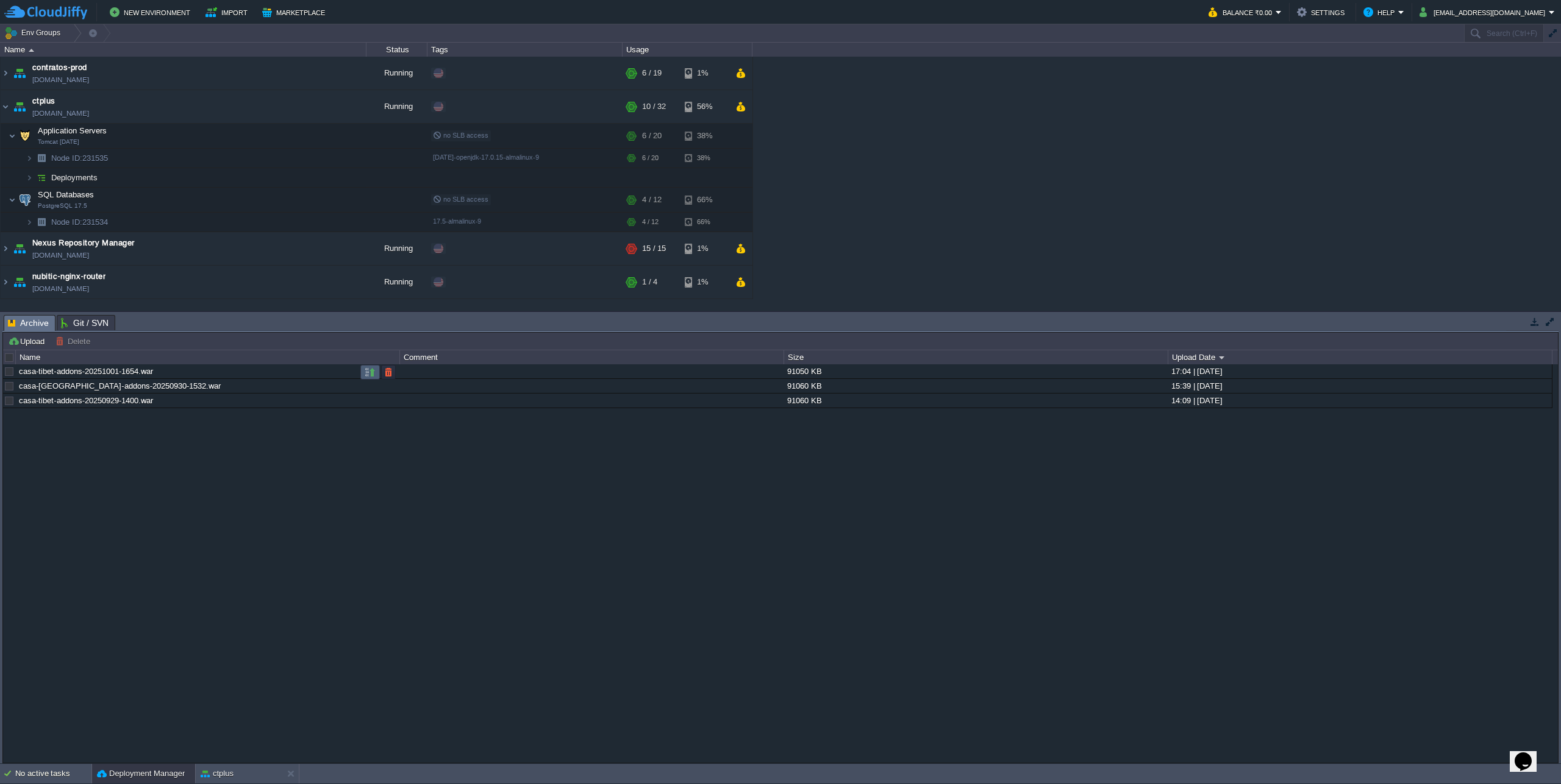
click at [372, 377] on button "button" at bounding box center [370, 372] width 11 height 11
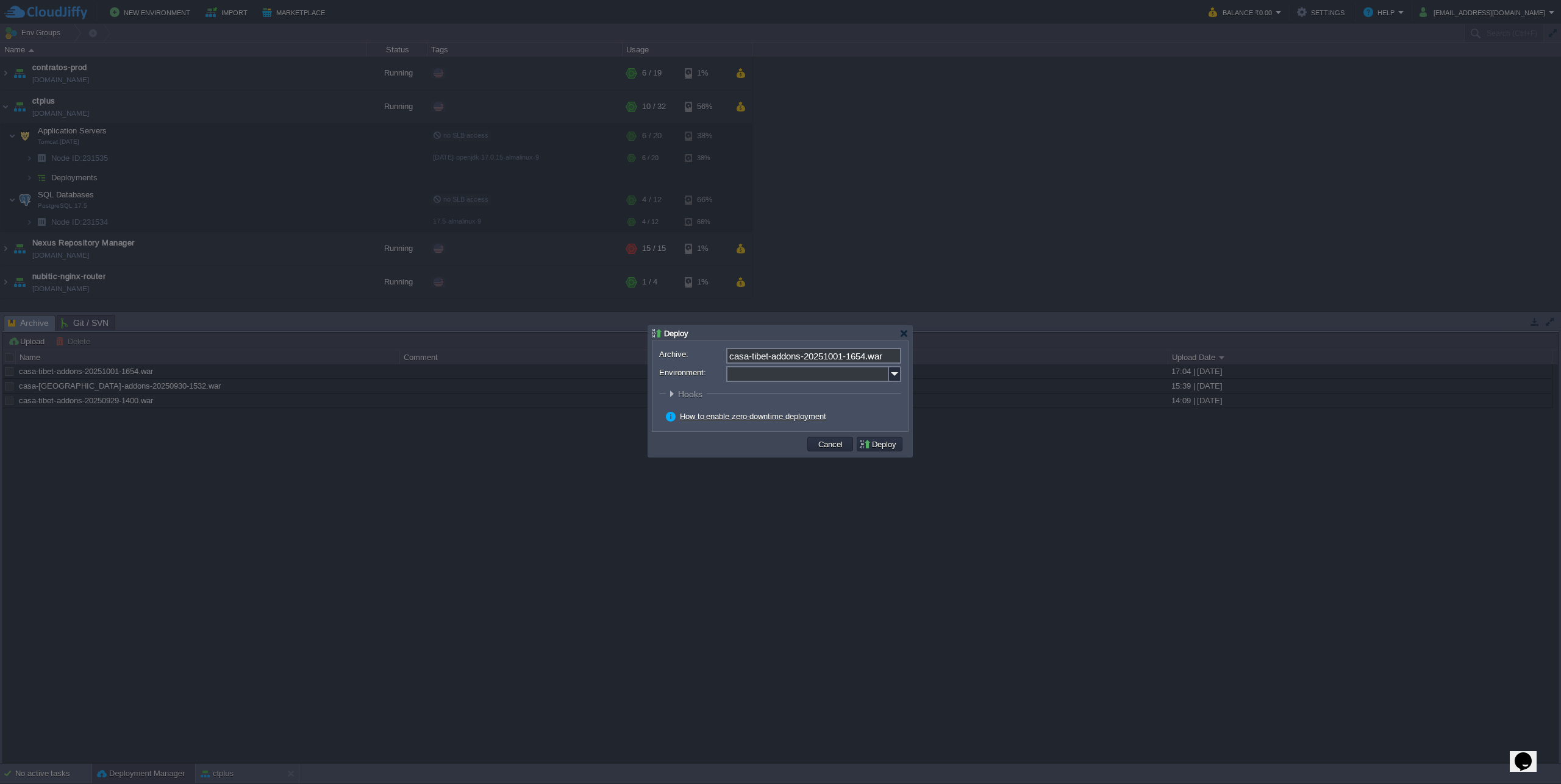
click at [891, 373] on img at bounding box center [895, 374] width 12 height 16
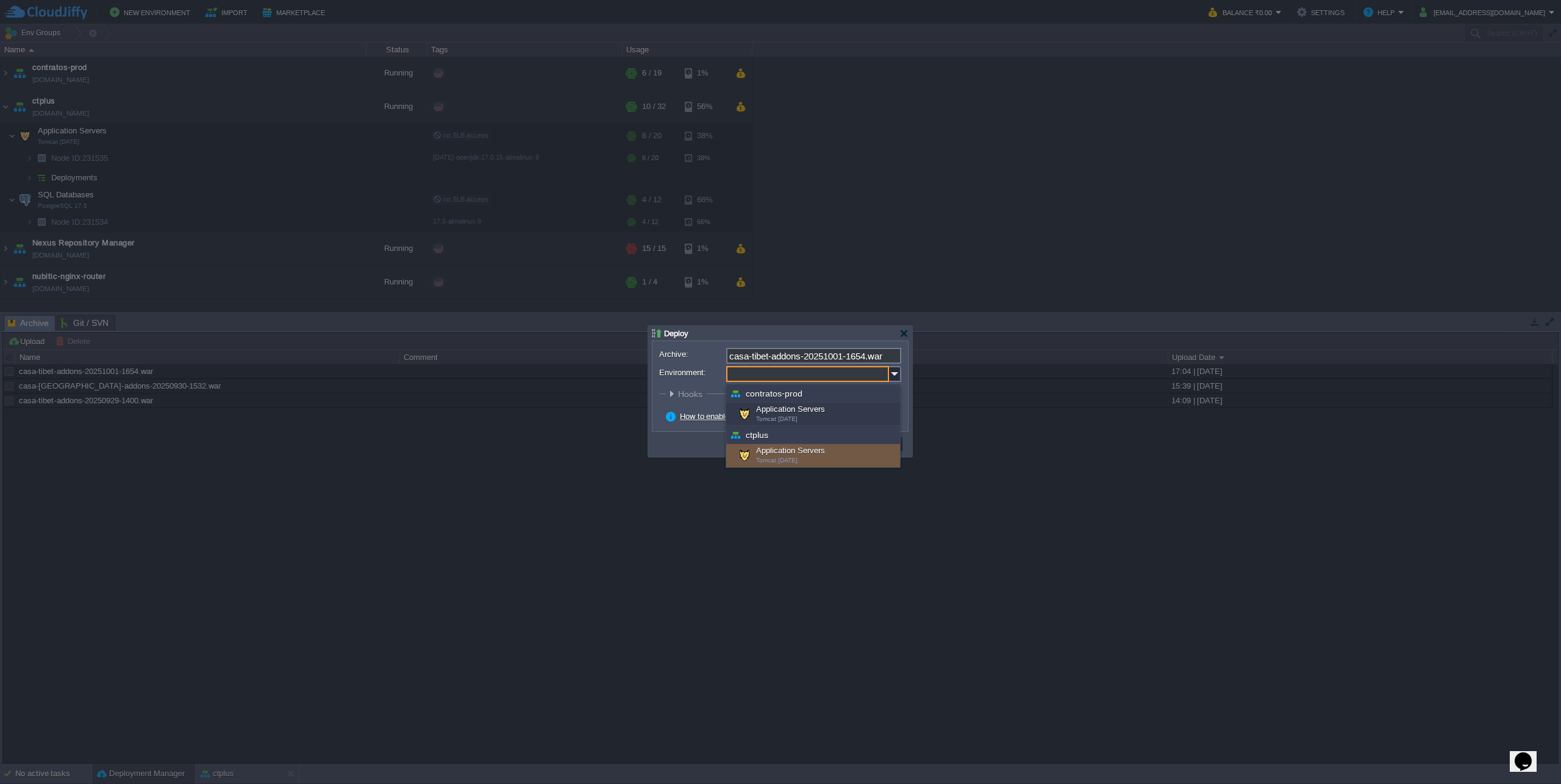
click at [792, 452] on div "Application Servers Tomcat [DATE]" at bounding box center [813, 456] width 174 height 23
type input "Application Servers (ctplus)"
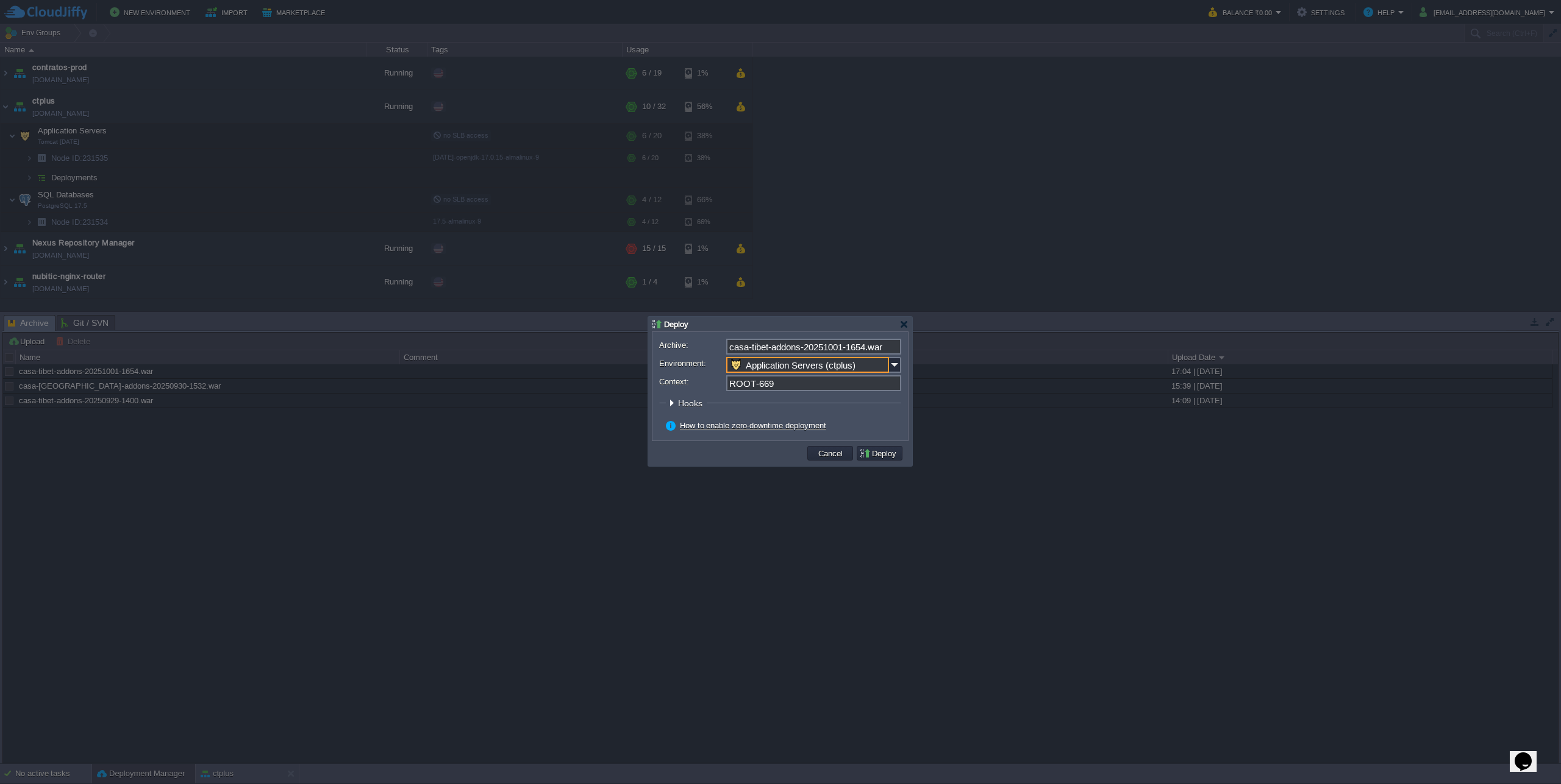
click at [771, 392] on form "Archive: casa-tibet-addons-20251001-1654.war Environment: Application Servers (…" at bounding box center [780, 386] width 242 height 95
drag, startPoint x: 755, startPoint y: 386, endPoint x: 880, endPoint y: 382, distance: 125.1
click at [880, 382] on input "ROOT-669" at bounding box center [814, 383] width 175 height 16
type input "ROOT"
click at [886, 448] on td "Deploy" at bounding box center [879, 453] width 46 height 15
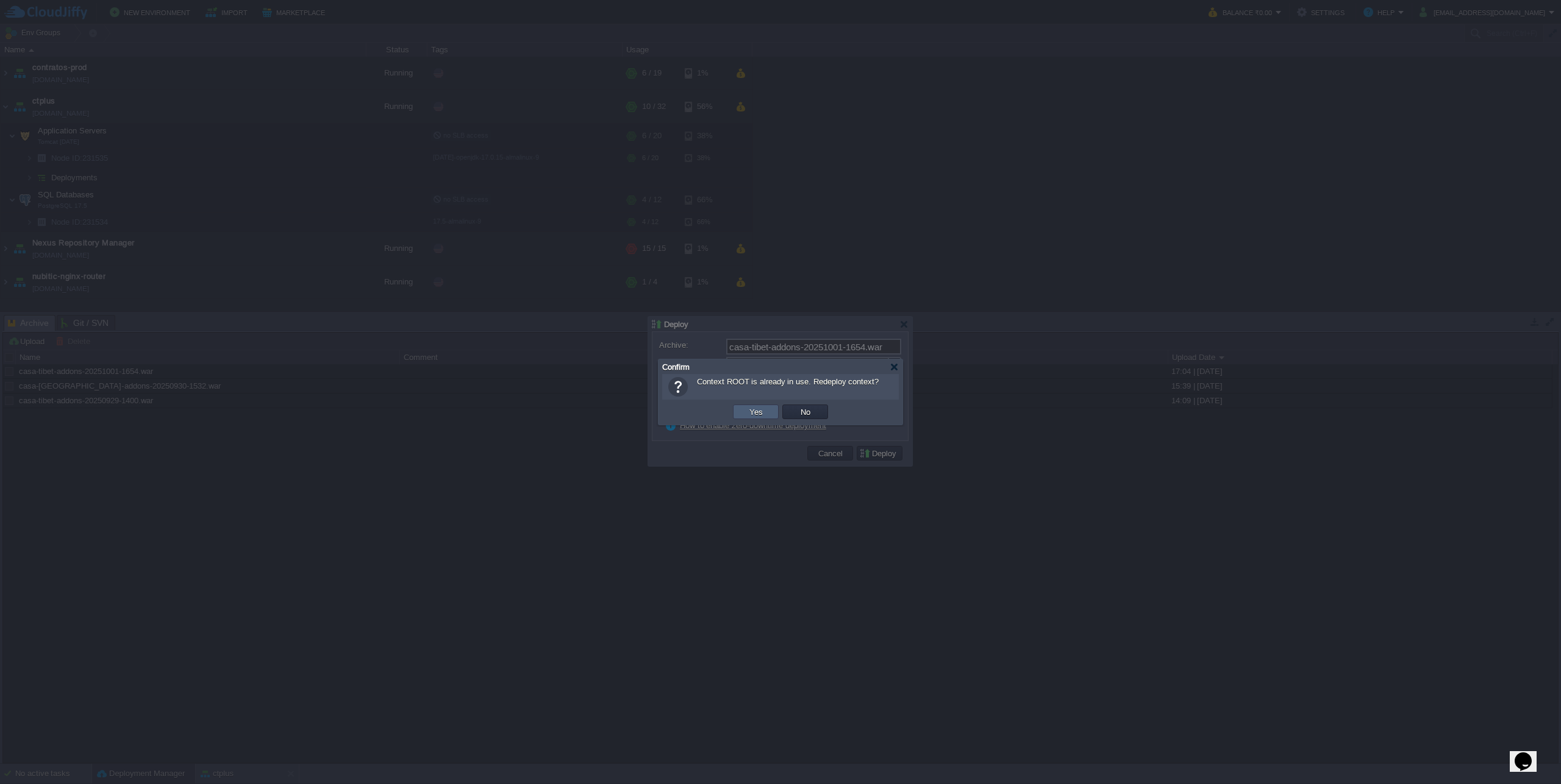
click at [753, 413] on button "Yes" at bounding box center [755, 411] width 20 height 11
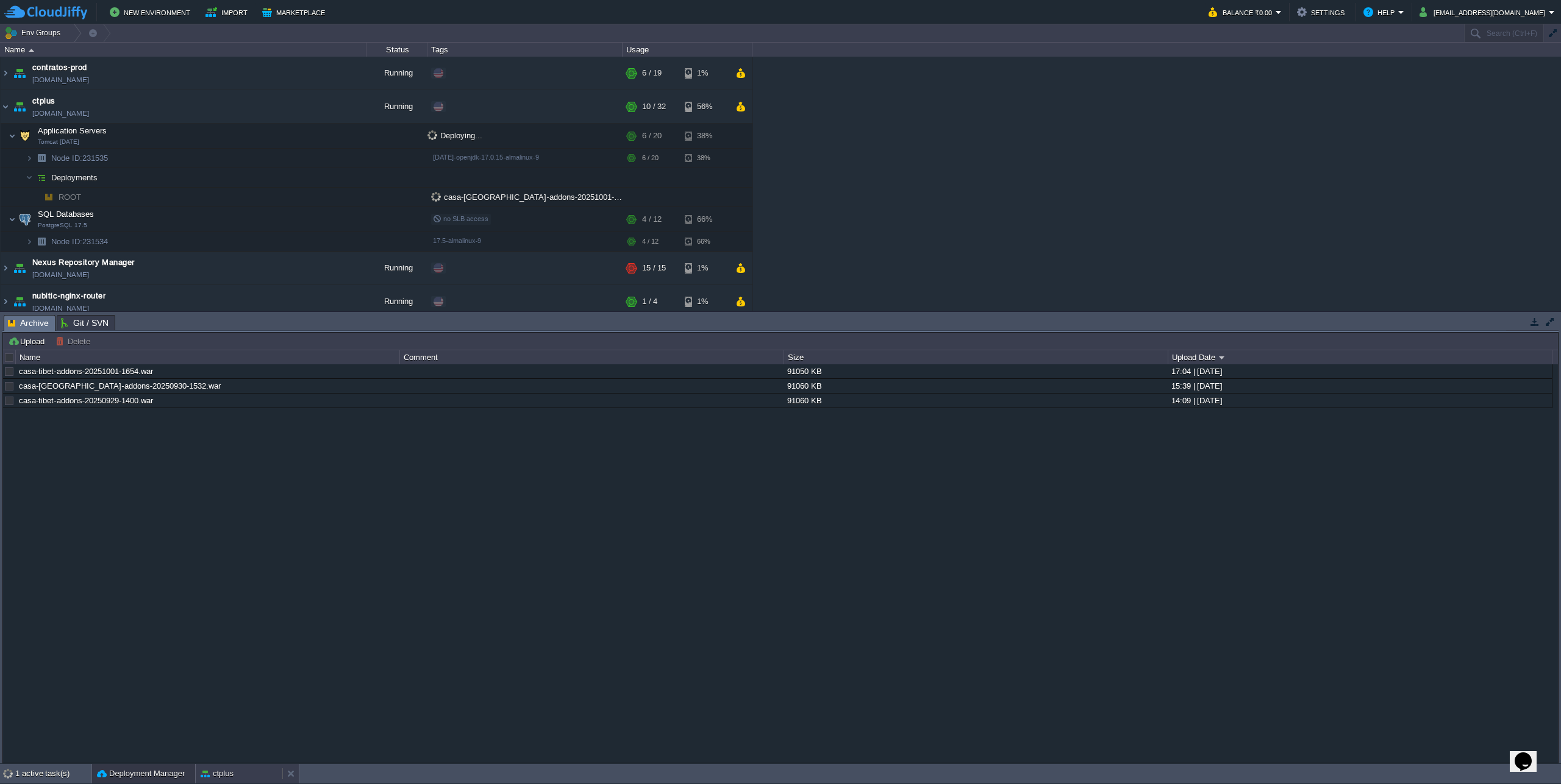
click at [227, 769] on button "ctplus" at bounding box center [217, 773] width 33 height 12
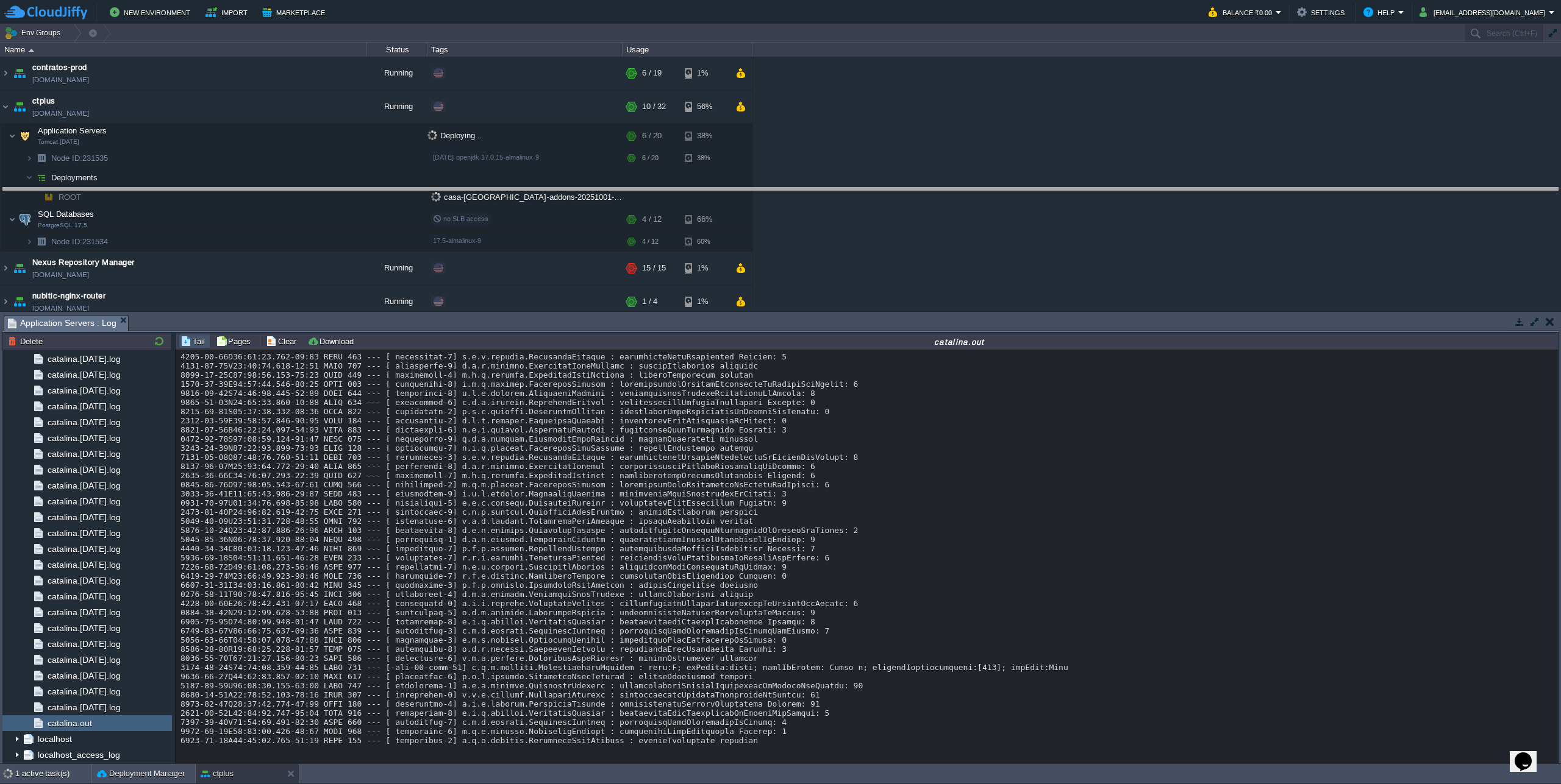
drag, startPoint x: 956, startPoint y: 318, endPoint x: 968, endPoint y: 190, distance: 128.6
click at [968, 190] on body "New Environment Import Marketplace Bonus ₹0.00 Upgrade Account Balance ₹0.00 Se…" at bounding box center [780, 392] width 1561 height 784
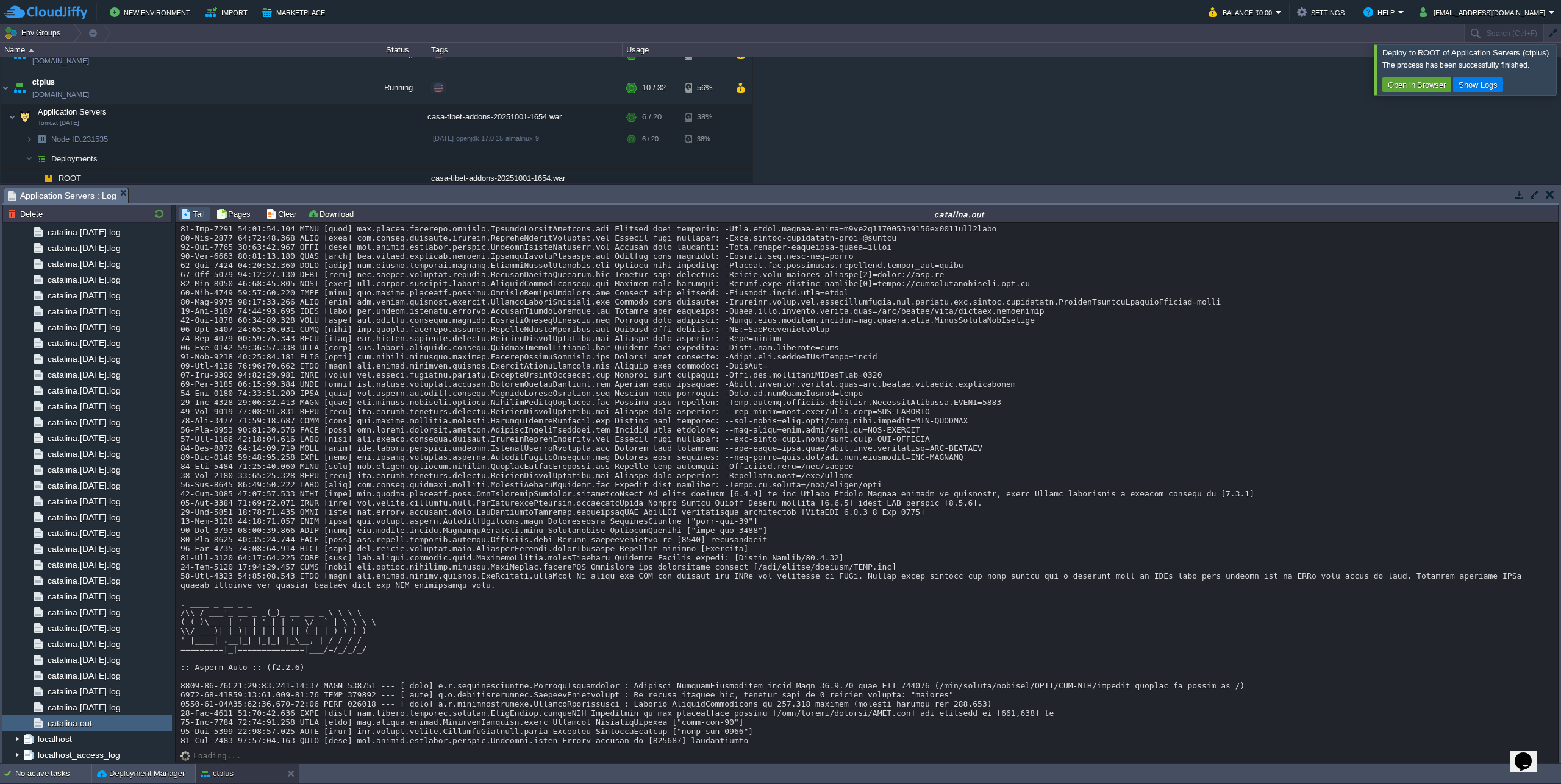
scroll to position [11885, 0]
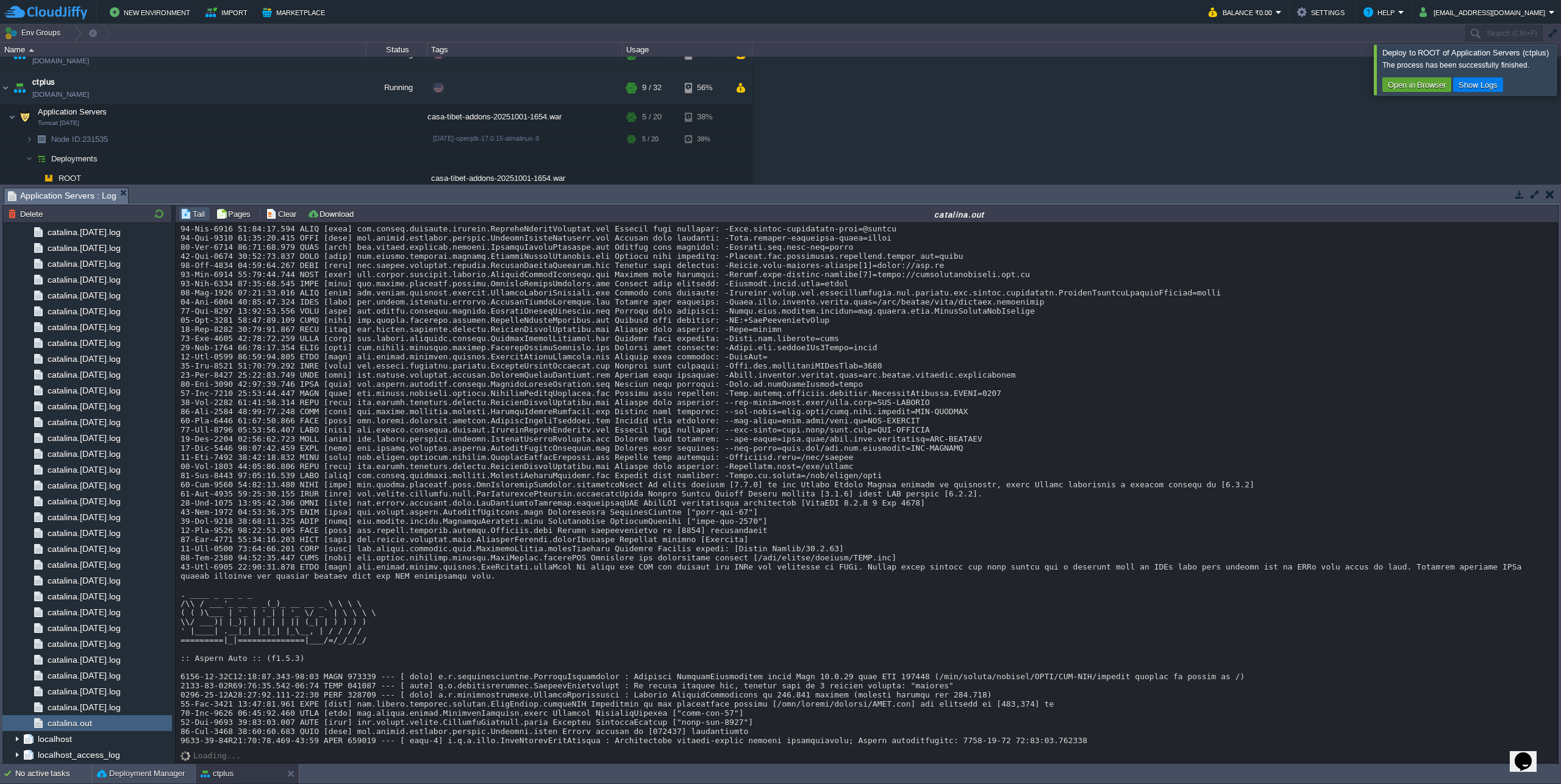
click at [1560, 69] on div at bounding box center [1576, 69] width 0 height 50
click at [124, 777] on button "Deployment Manager" at bounding box center [141, 773] width 88 height 12
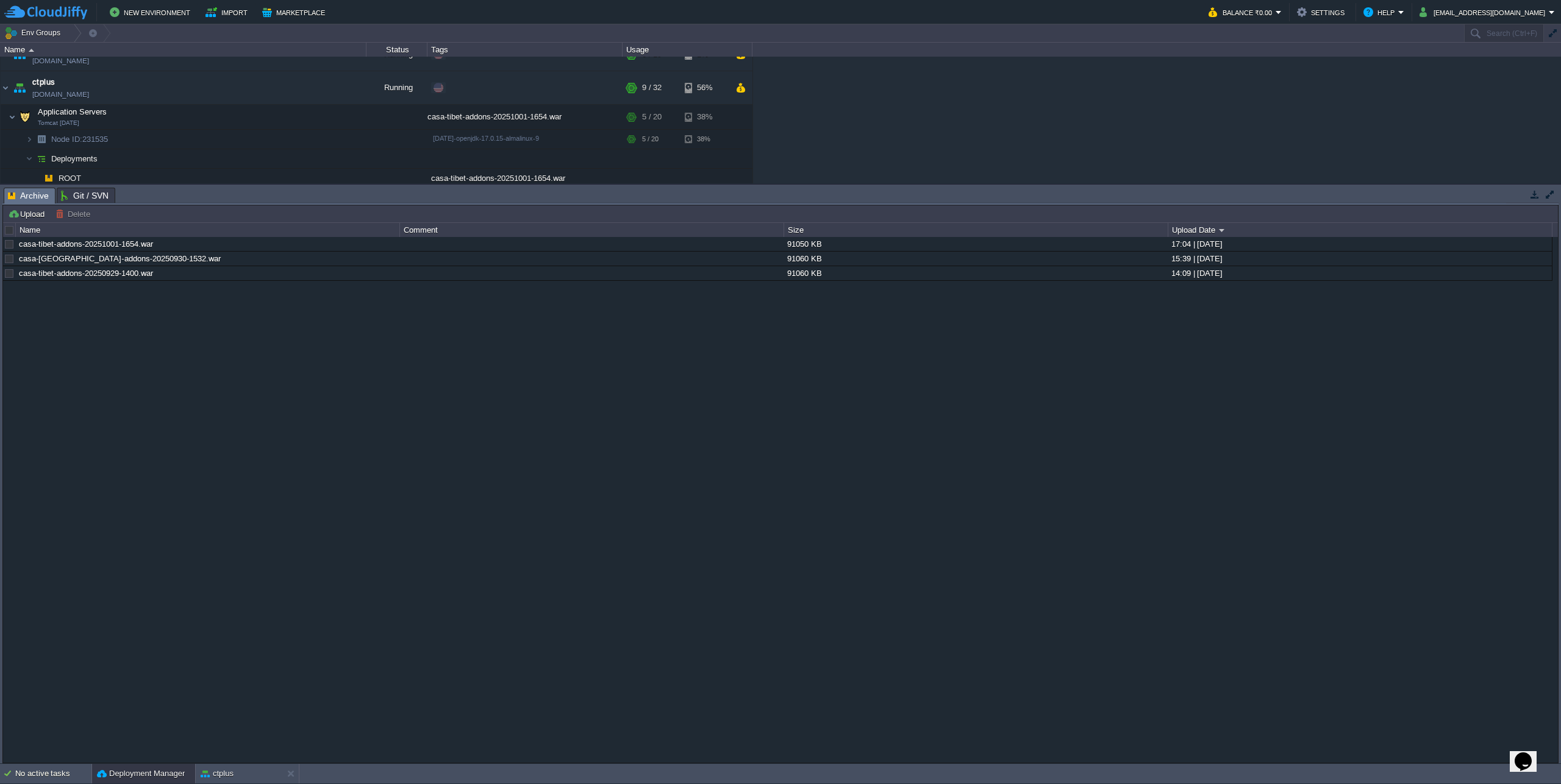
click at [7, 232] on div at bounding box center [9, 230] width 11 height 11
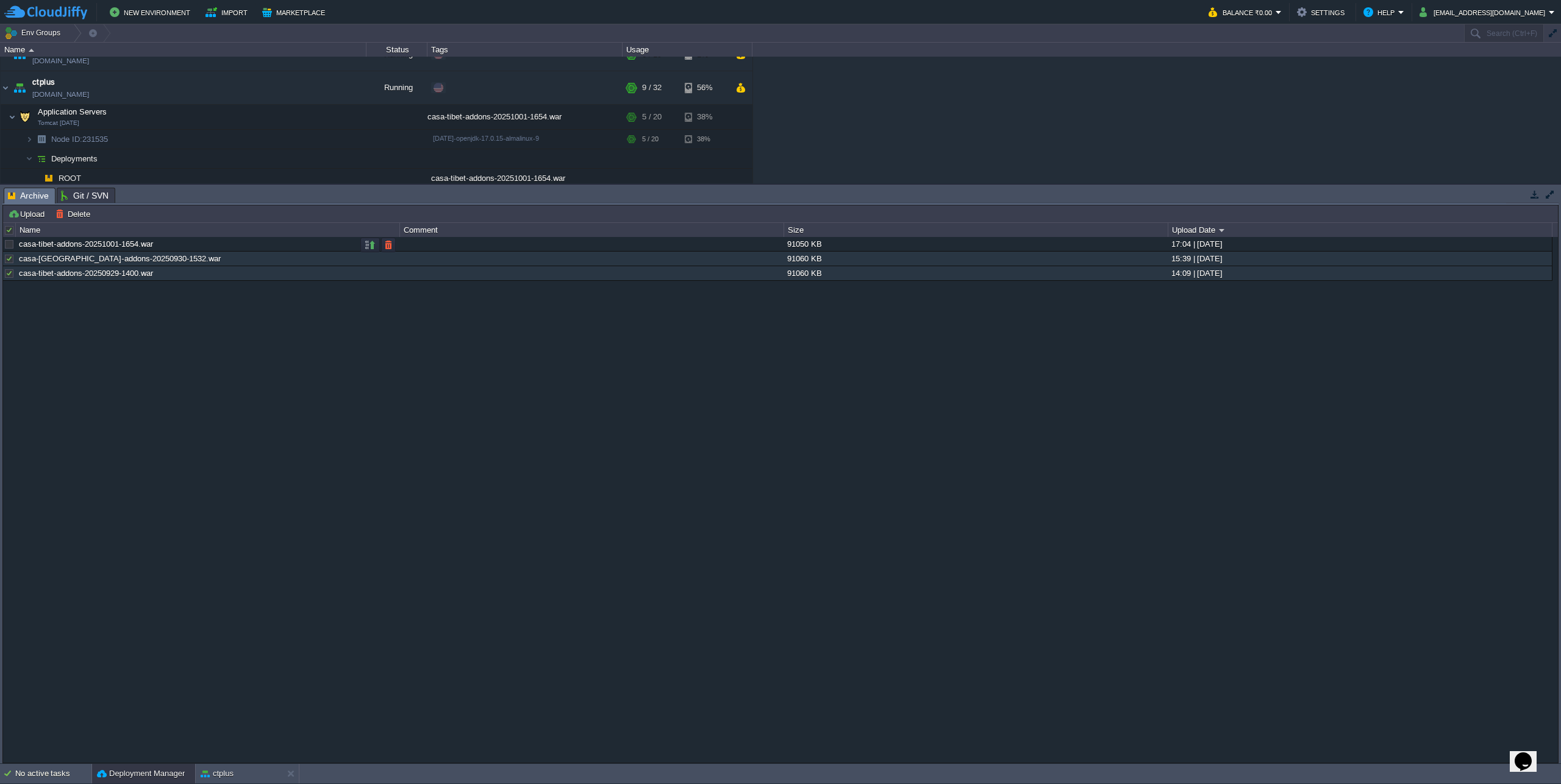
click at [7, 245] on div at bounding box center [9, 244] width 11 height 11
click at [92, 218] on button "Delete" at bounding box center [75, 214] width 38 height 11
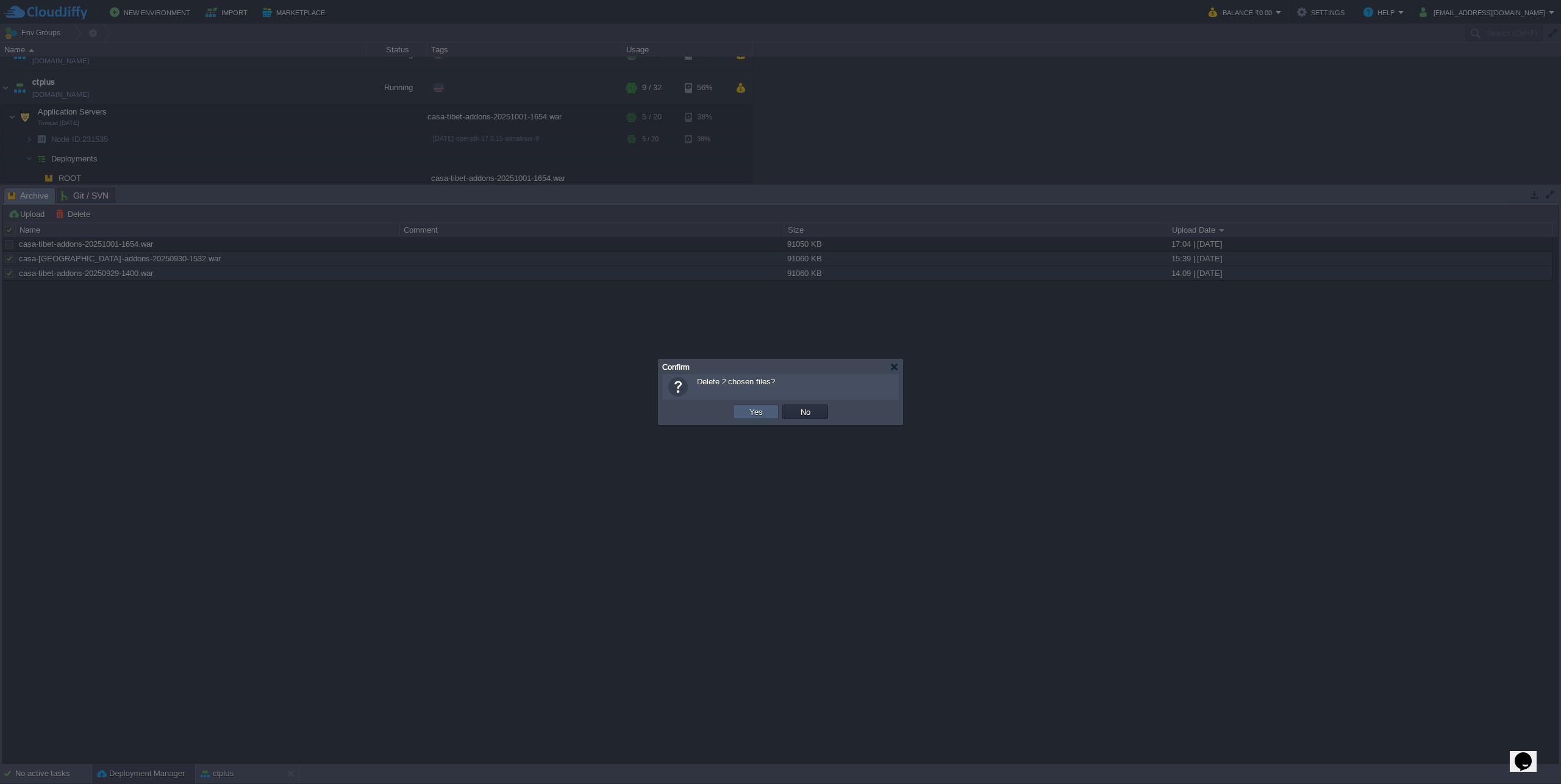
click at [755, 418] on td "Yes" at bounding box center [755, 412] width 46 height 15
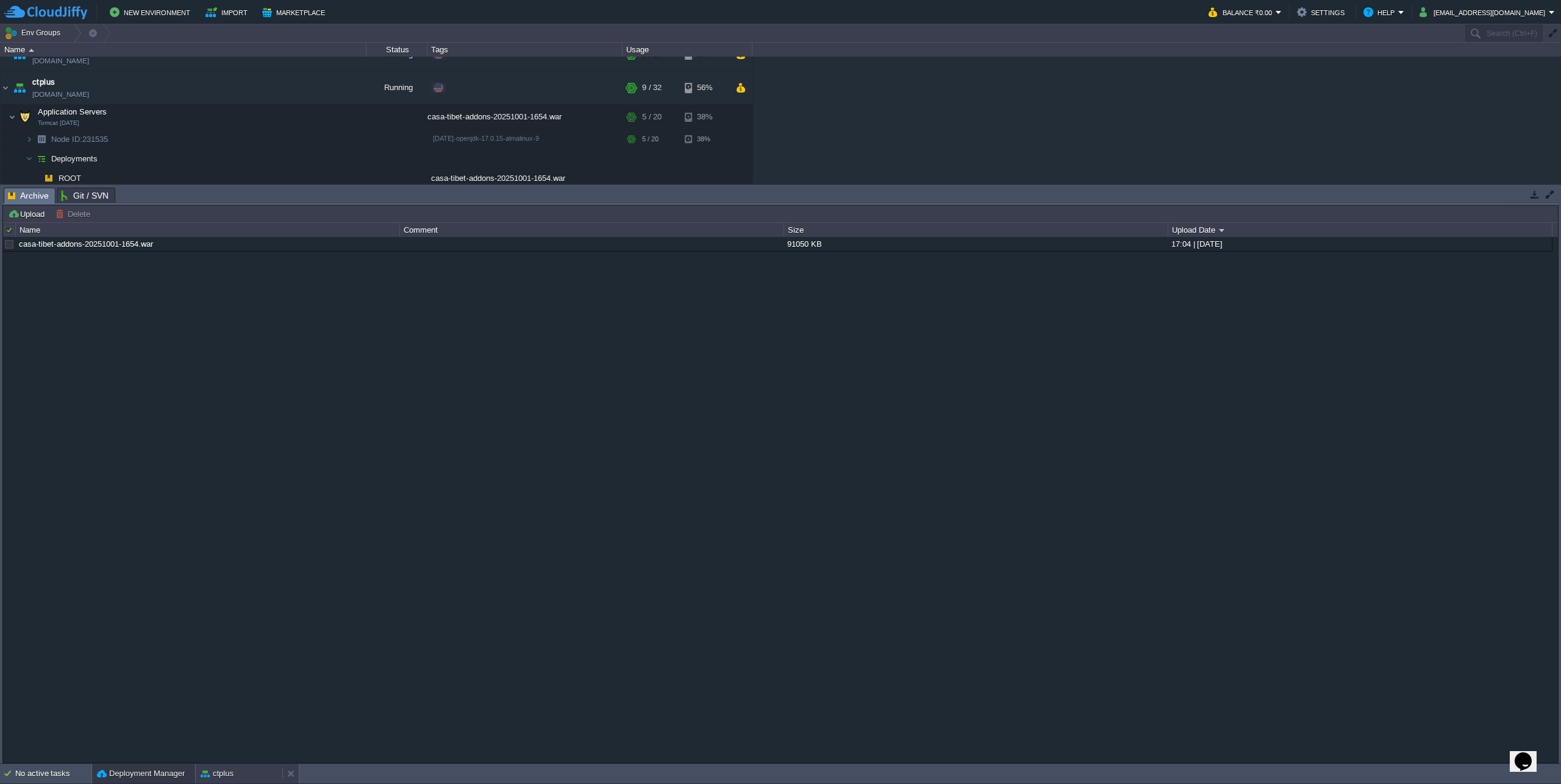
click at [248, 773] on div "ctplus" at bounding box center [239, 774] width 87 height 20
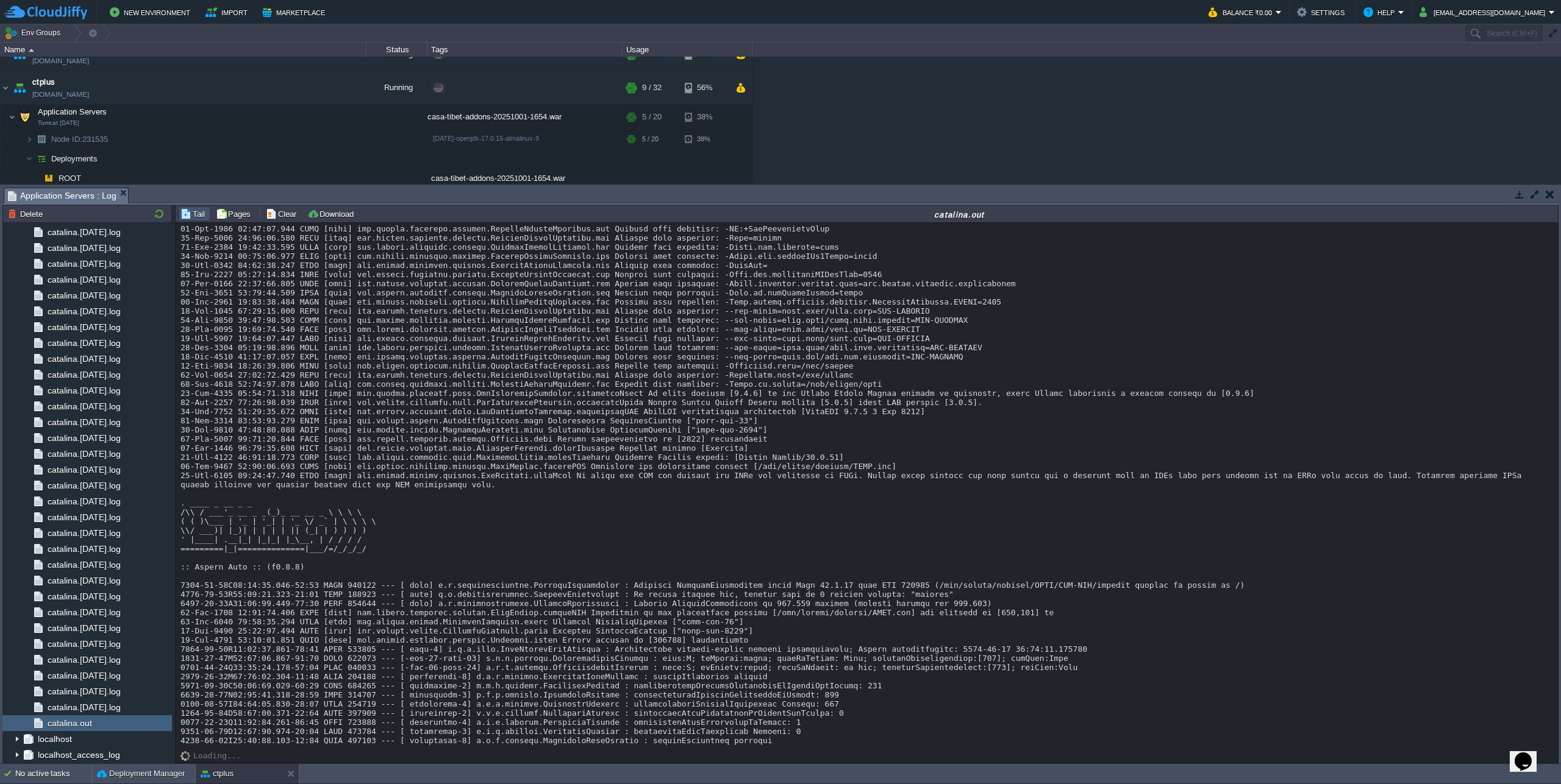
scroll to position [12006, 0]
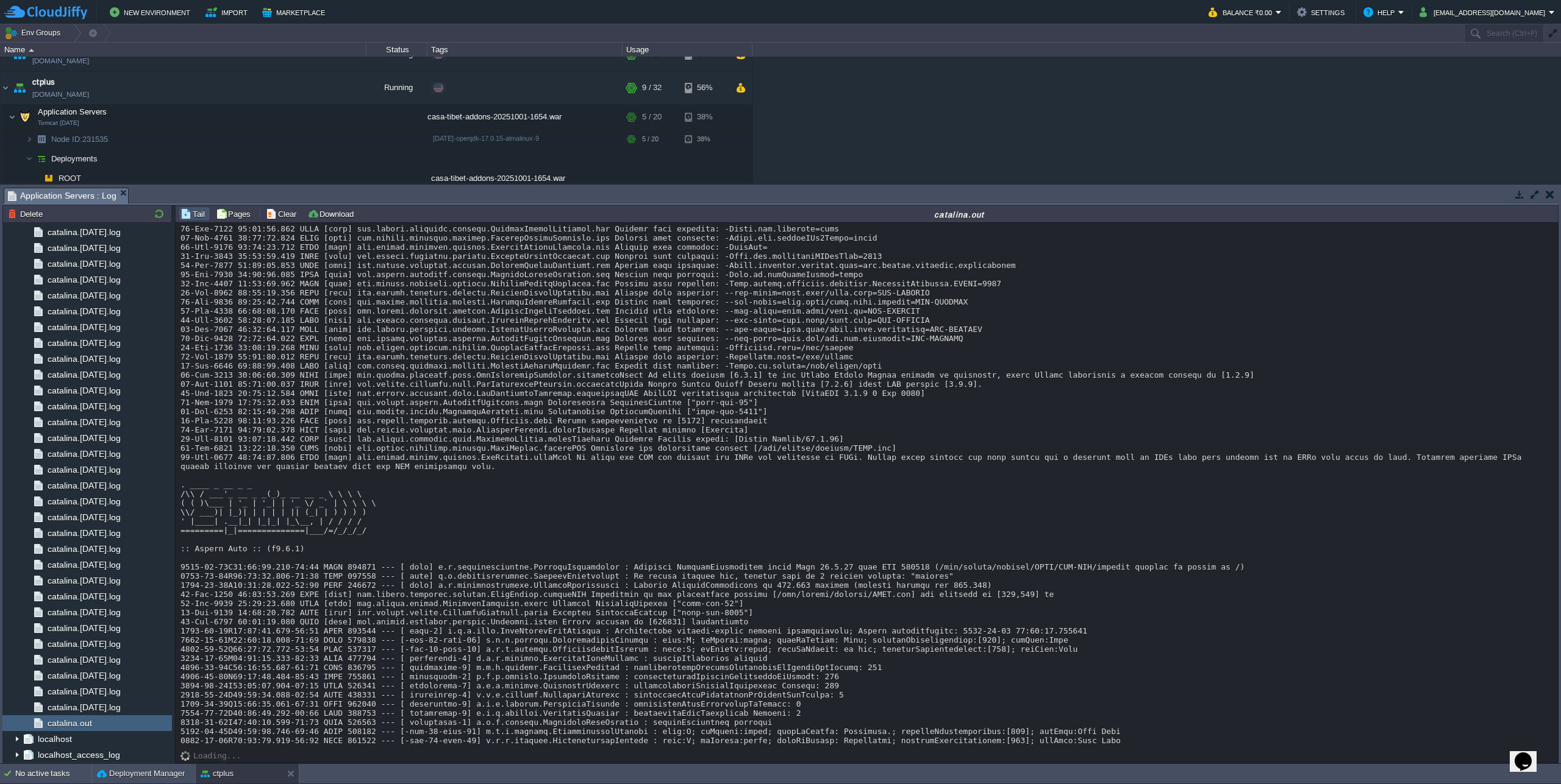
scroll to position [12028, 0]
